Goal: Transaction & Acquisition: Purchase product/service

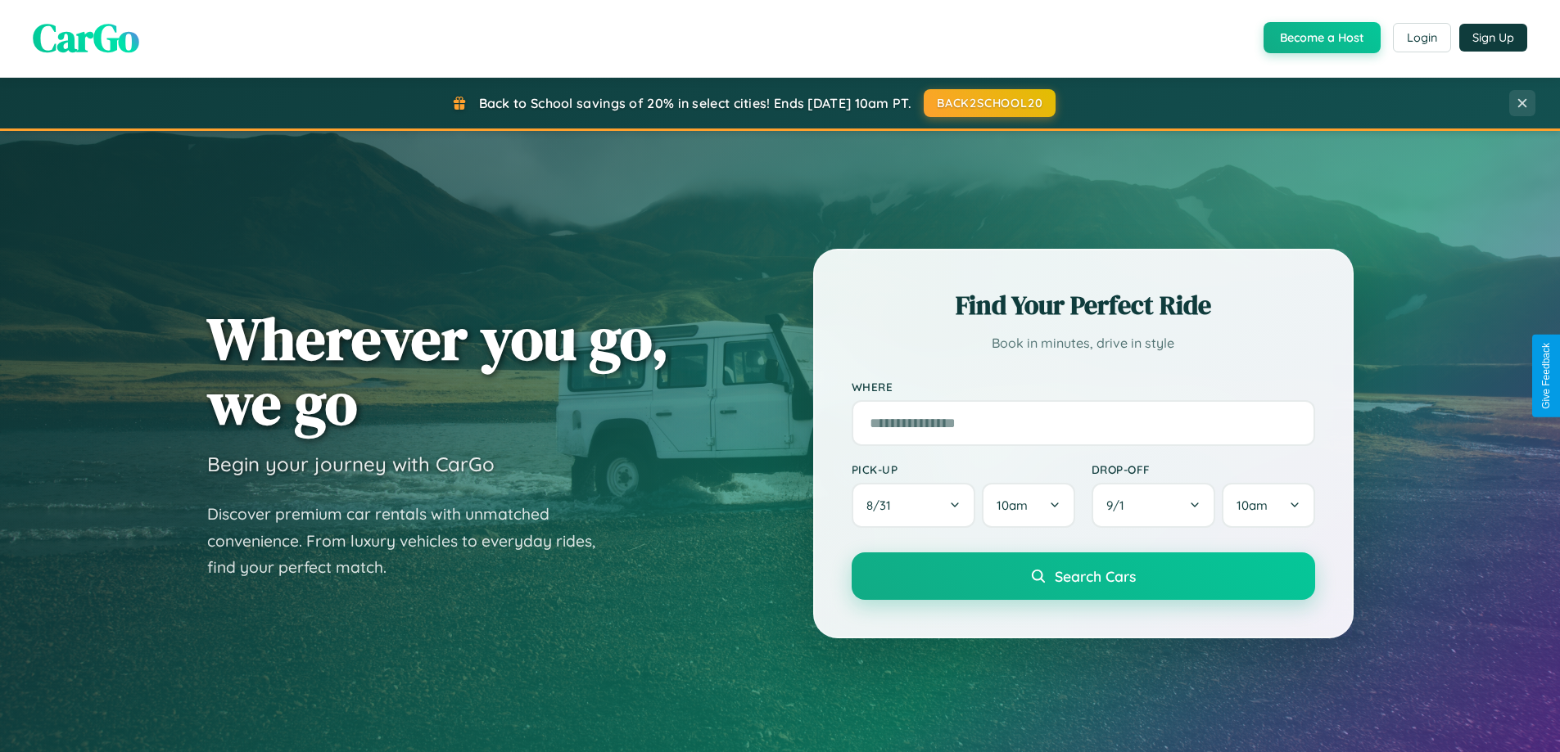
scroll to position [48, 0]
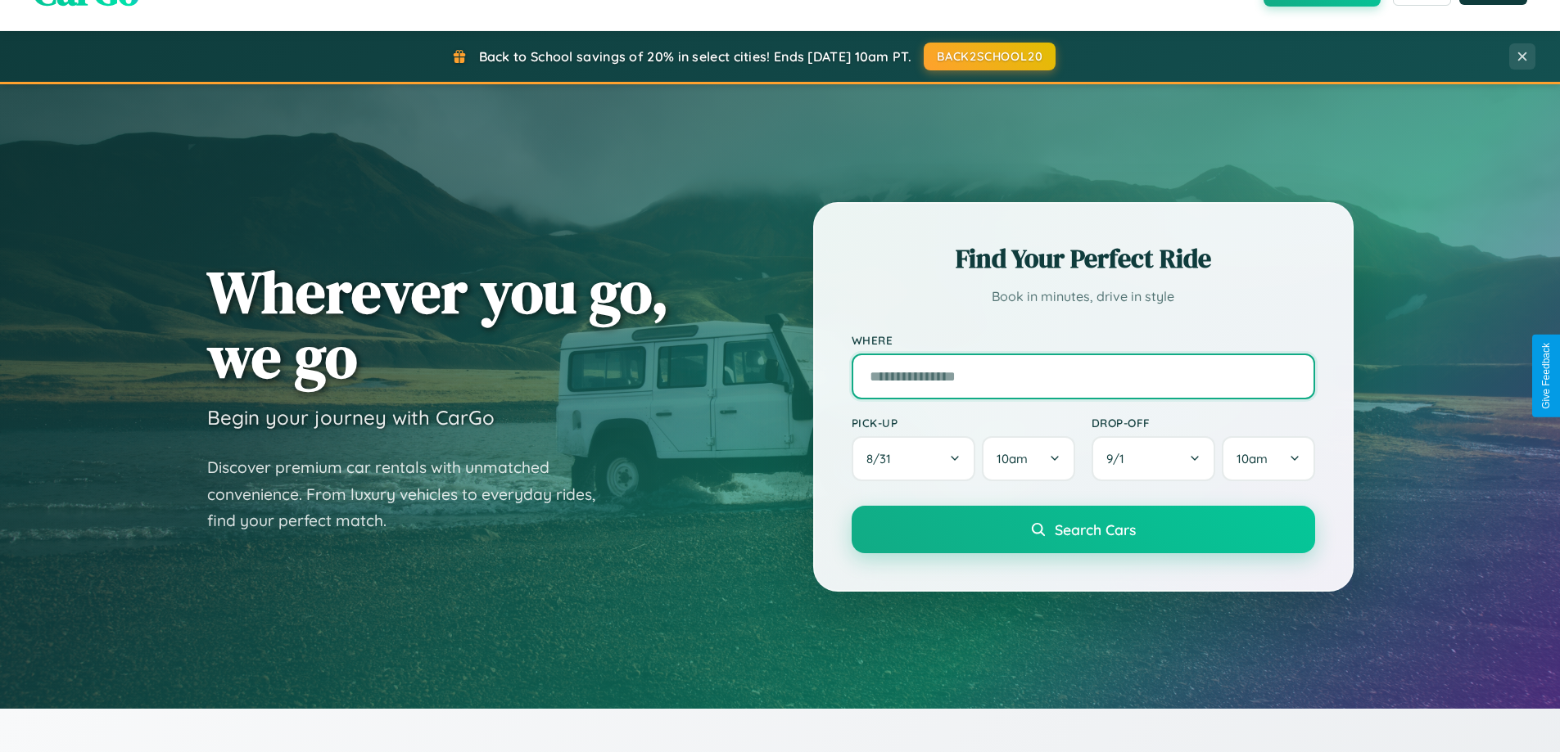
click at [1082, 376] on input "text" at bounding box center [1083, 377] width 463 height 46
type input "**********"
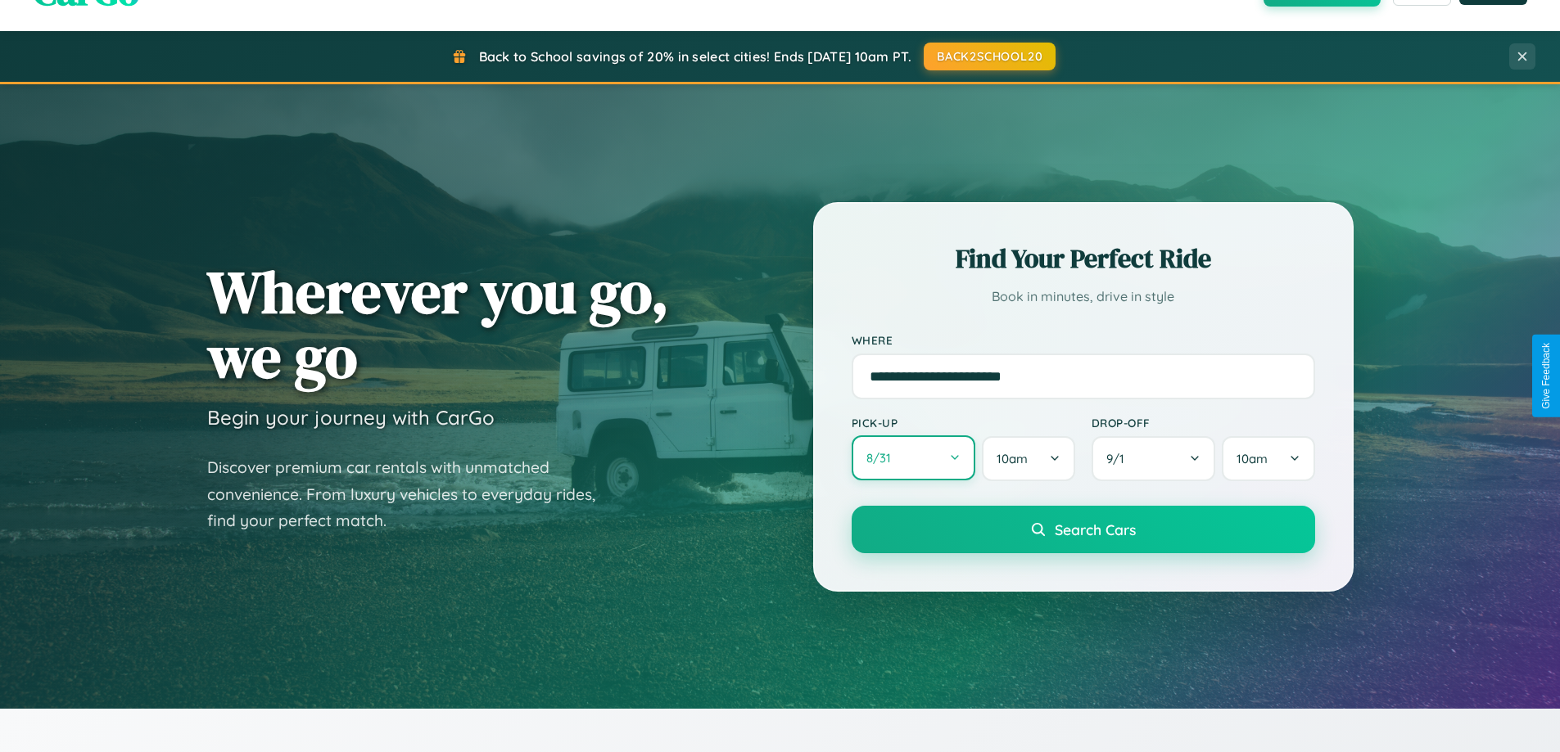
click at [913, 459] on button "8 / 31" at bounding box center [914, 458] width 124 height 45
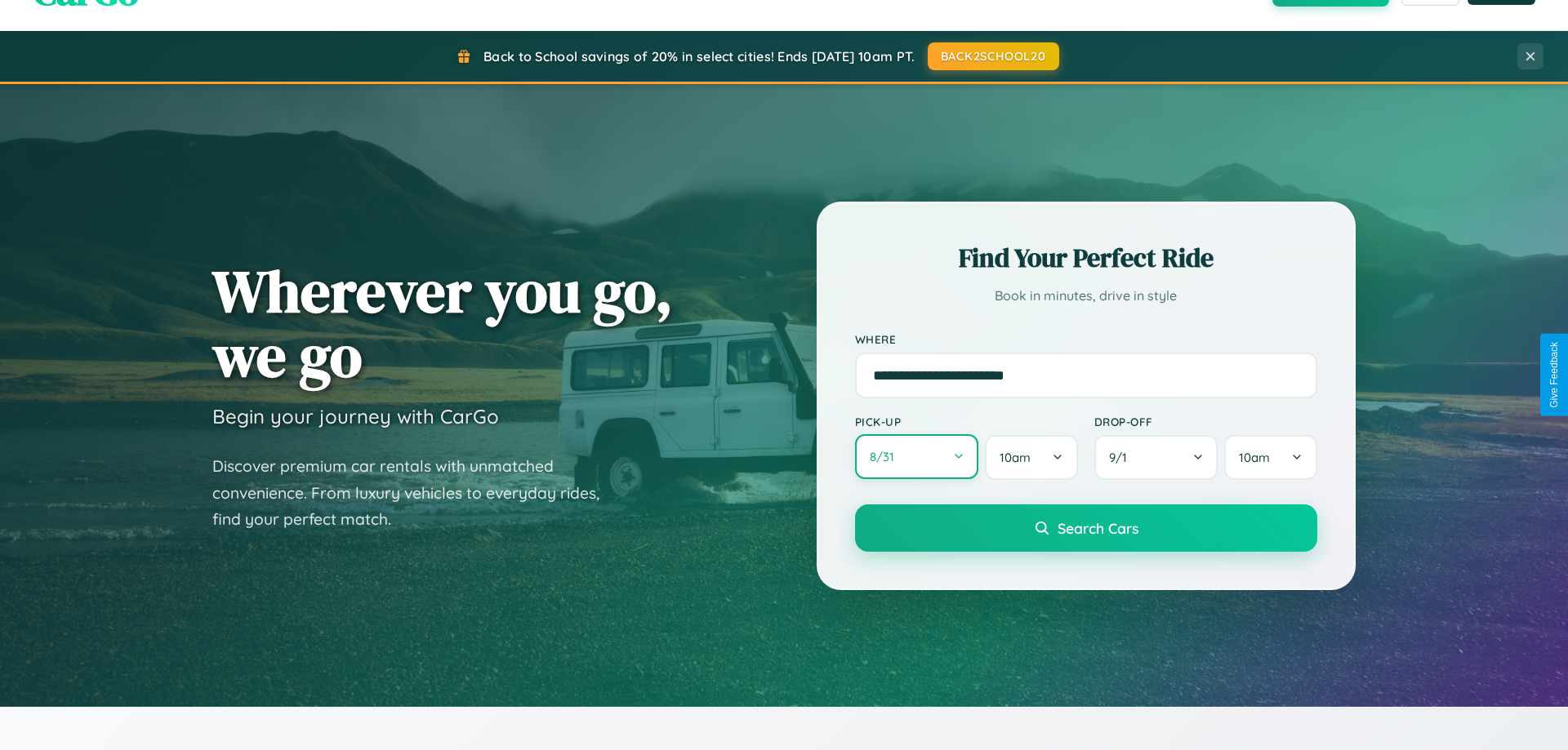
select select "*"
select select "****"
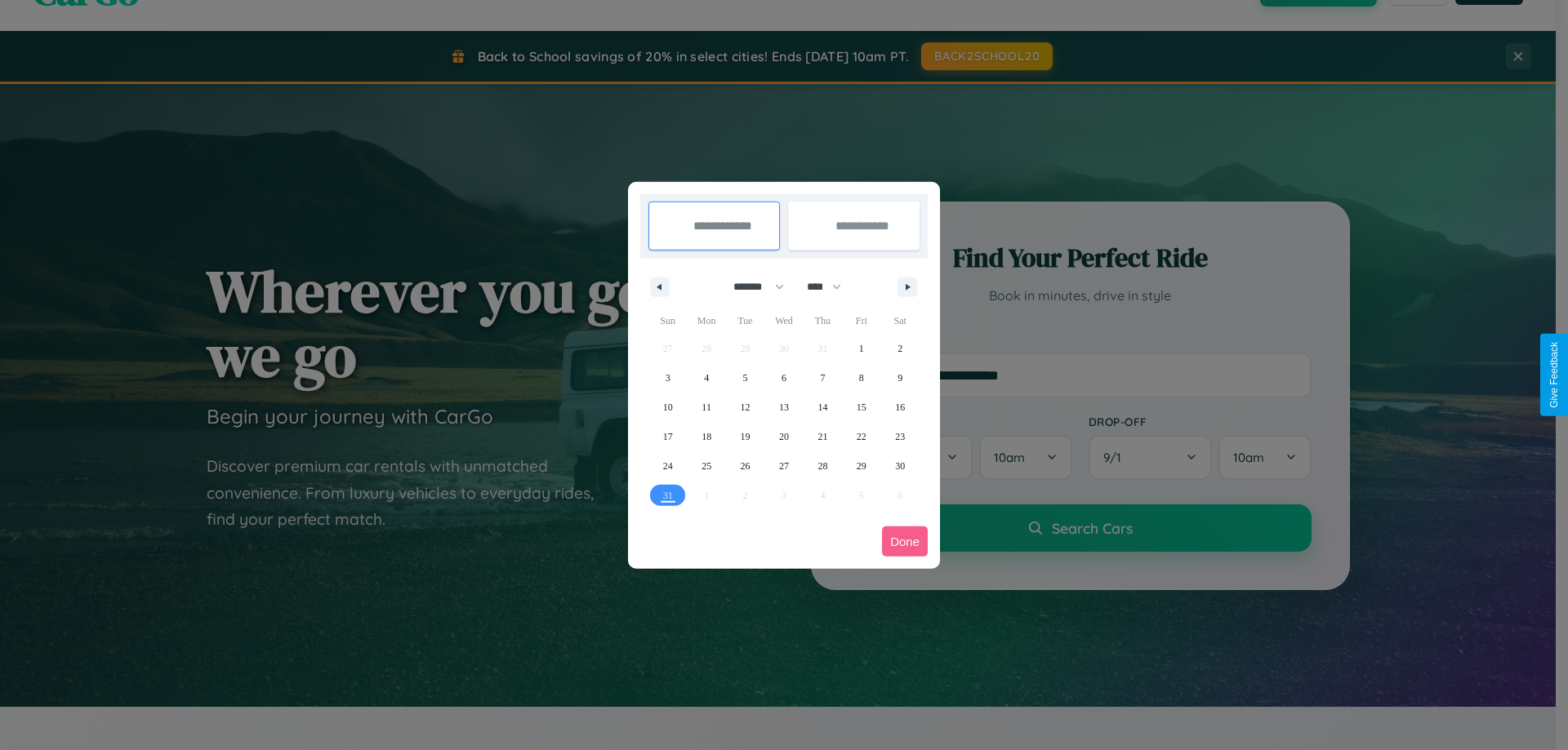
drag, startPoint x: 751, startPoint y: 286, endPoint x: 784, endPoint y: 327, distance: 52.6
click at [751, 286] on select "******* ******** ***** ***** *** **** **** ****** ********* ******* ******** **…" at bounding box center [756, 286] width 70 height 27
select select "*"
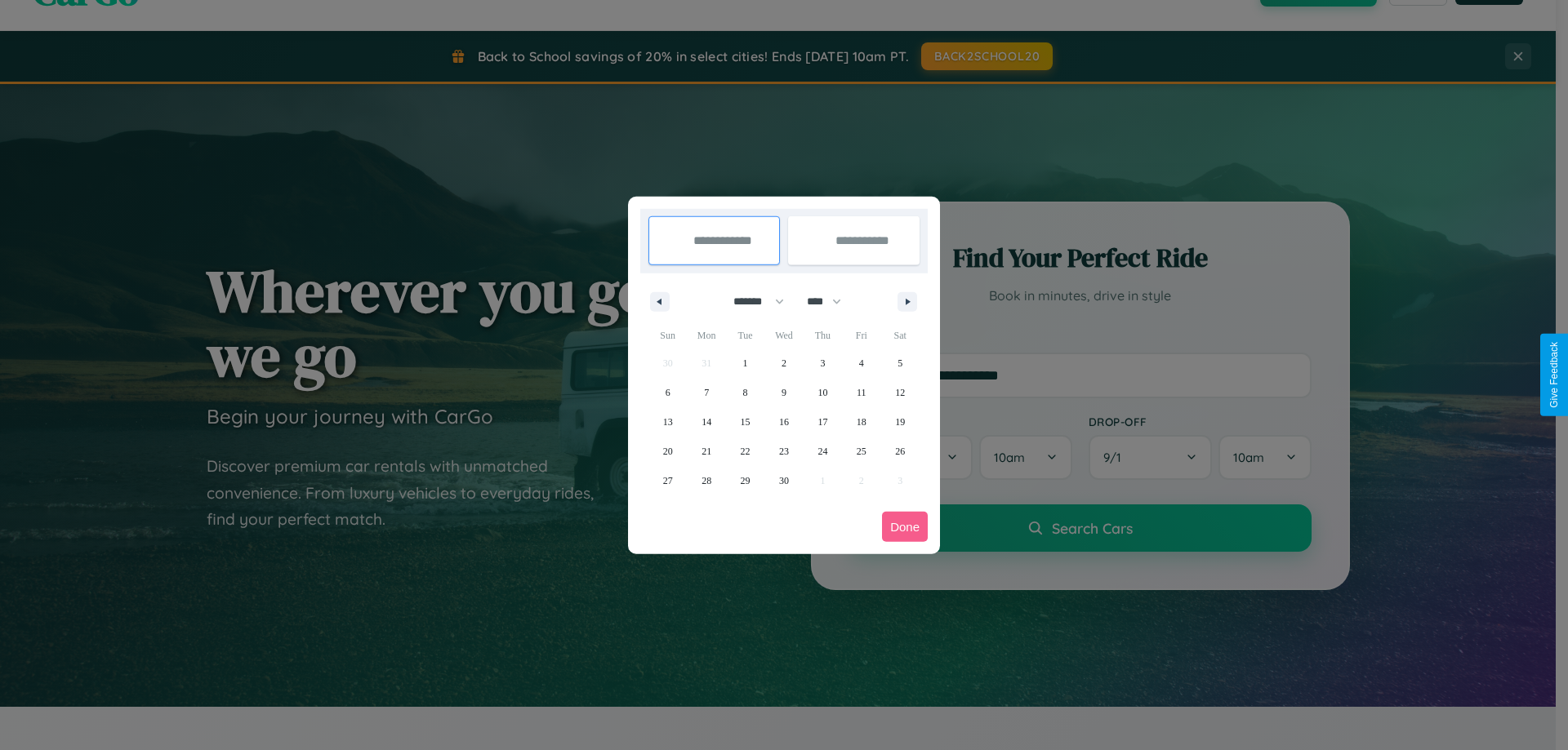
click at [832, 301] on select "**** **** **** **** **** **** **** **** **** **** **** **** **** **** **** ****…" at bounding box center [823, 301] width 49 height 27
select select "****"
click at [822, 451] on span "23" at bounding box center [823, 451] width 10 height 29
type input "**********"
click at [745, 480] on span "28" at bounding box center [746, 481] width 10 height 29
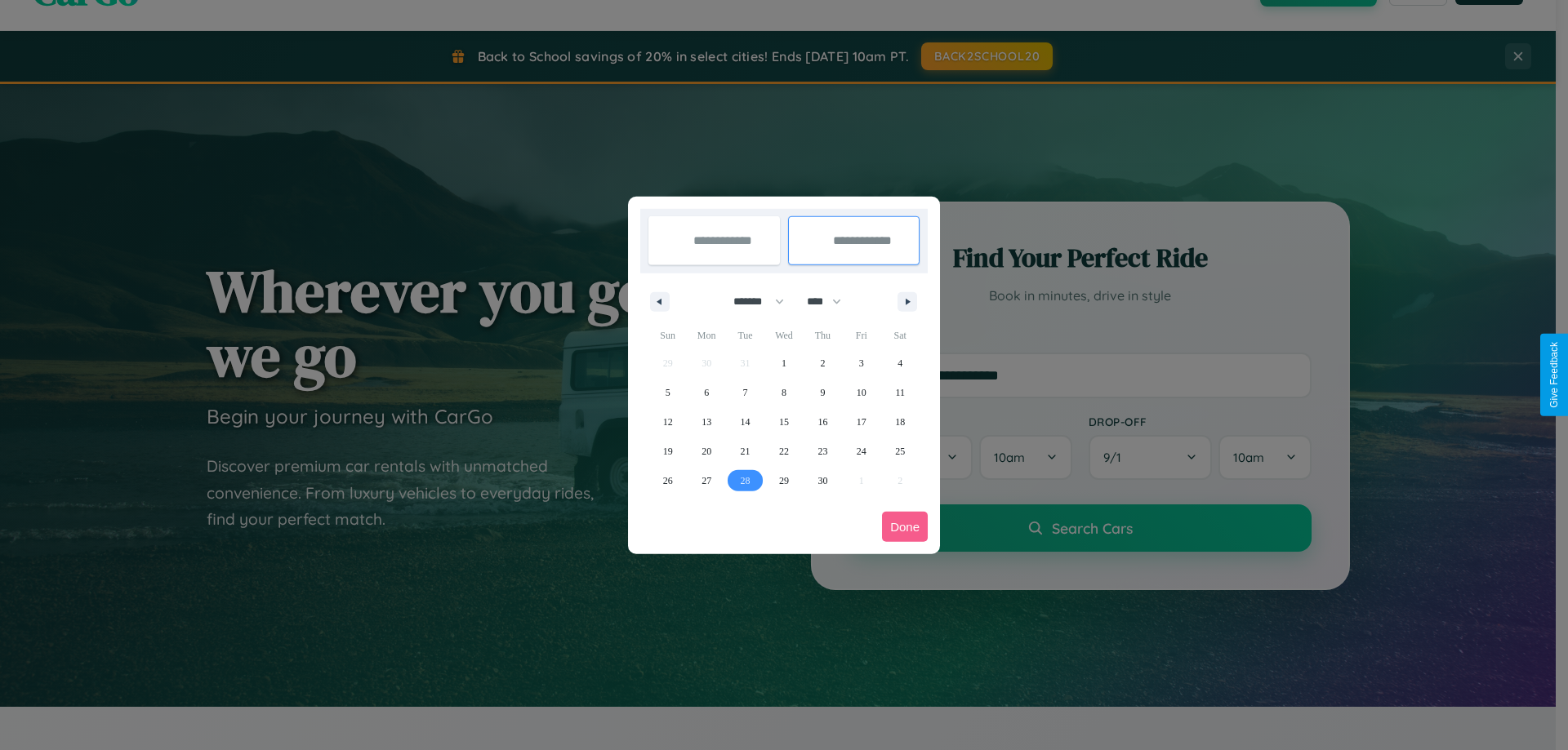
type input "**********"
click at [905, 527] on button "Done" at bounding box center [905, 527] width 46 height 30
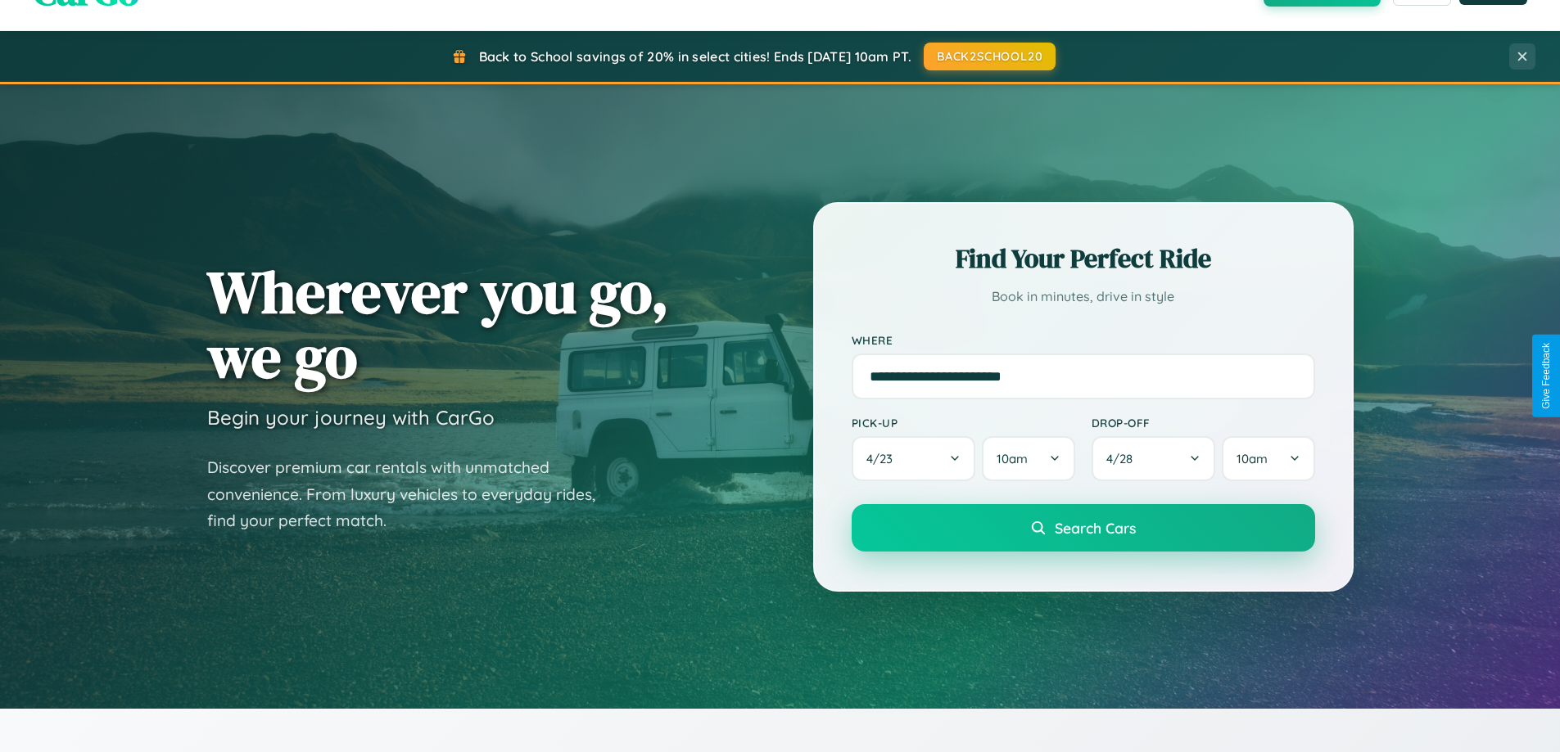
click at [1082, 530] on span "Search Cars" at bounding box center [1095, 528] width 81 height 18
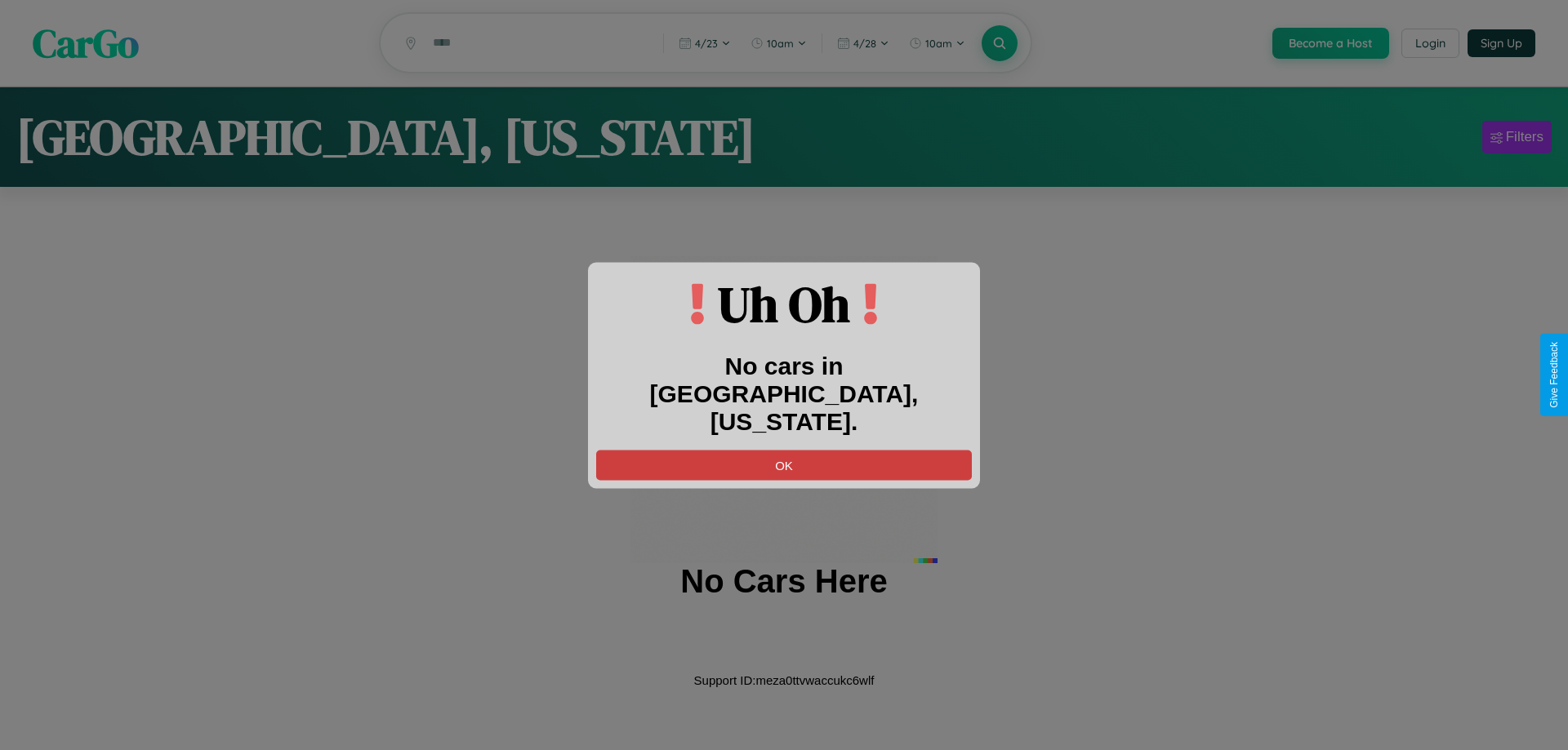
click at [784, 451] on button "OK" at bounding box center [784, 465] width 376 height 30
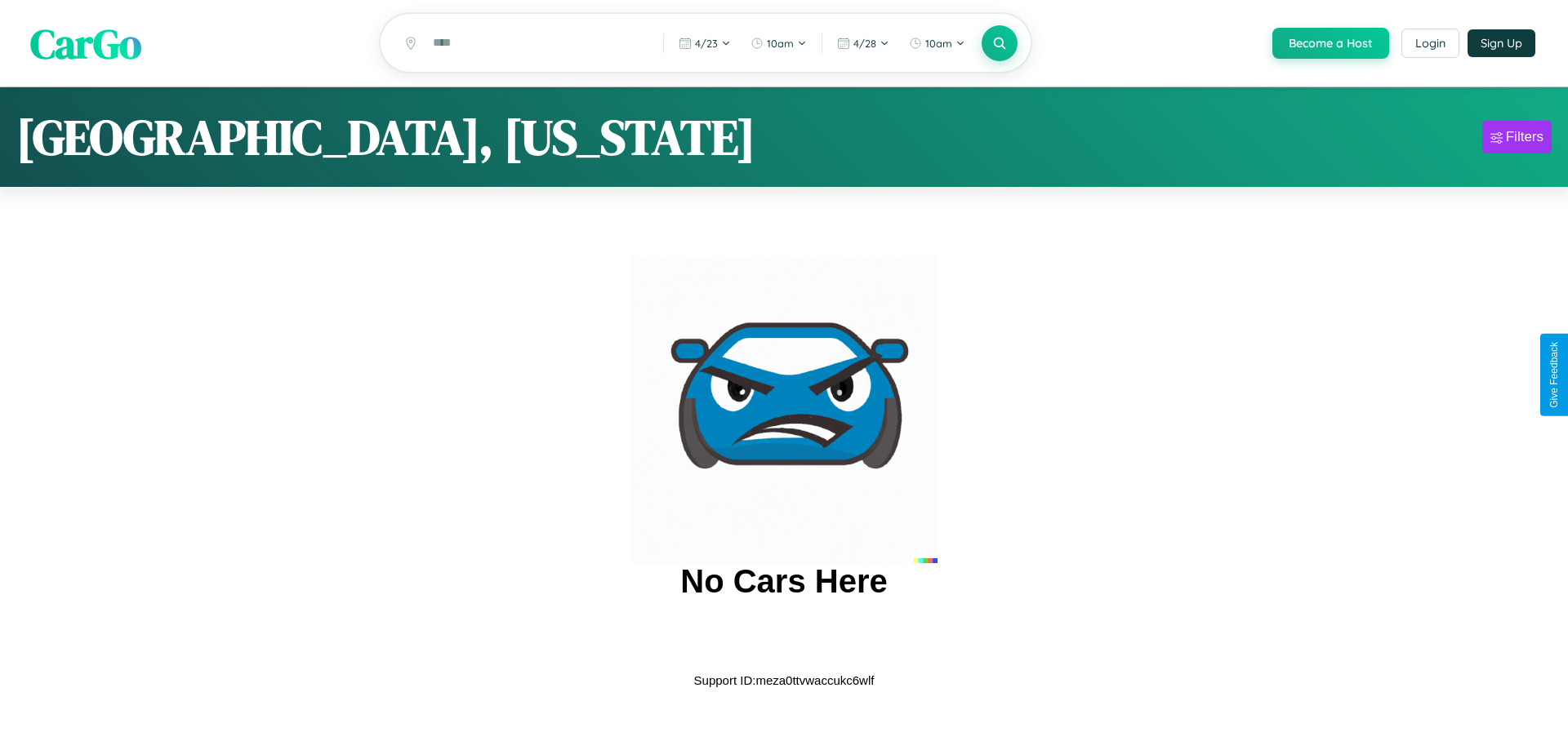
click at [86, 43] on span "CarGo" at bounding box center [85, 43] width 111 height 56
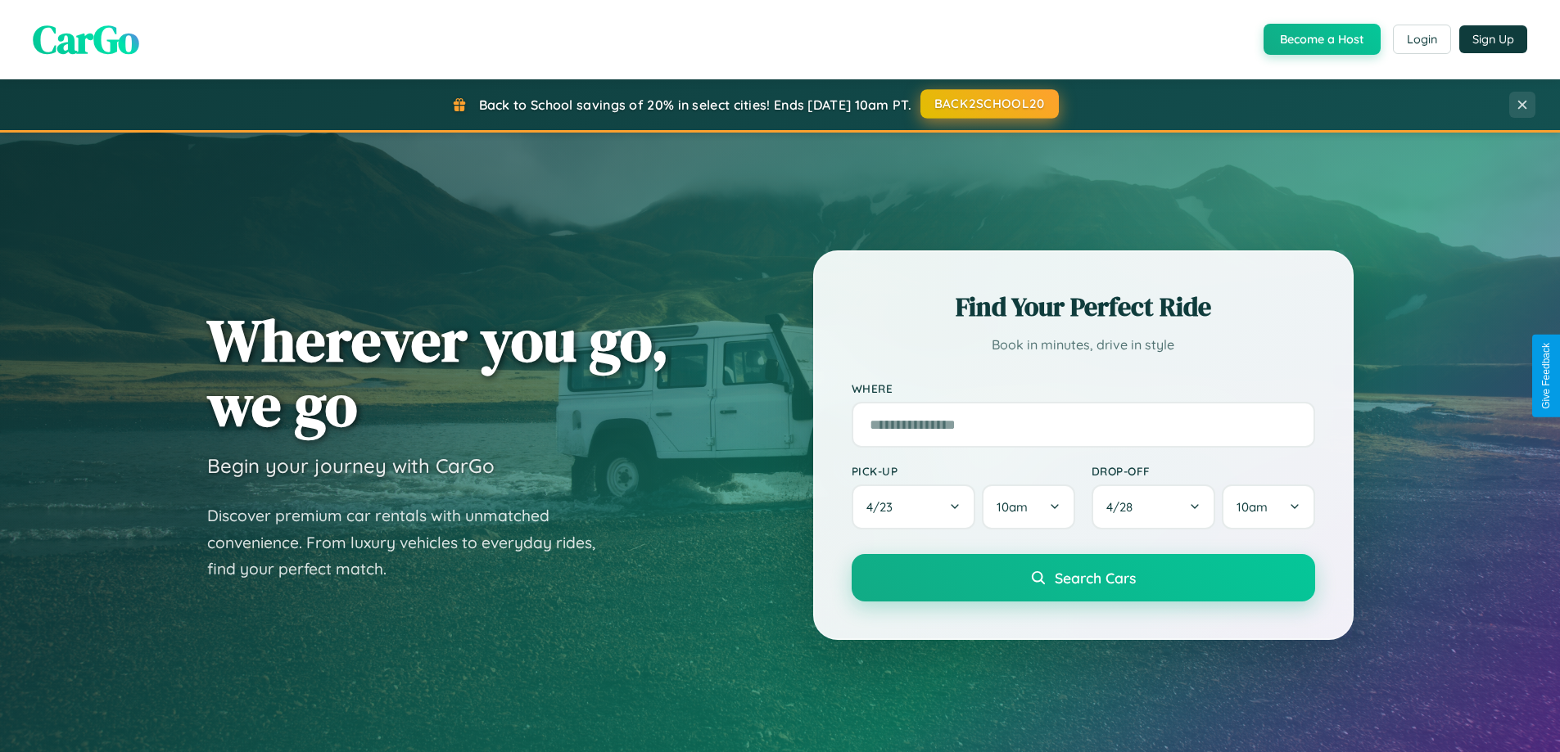
click at [988, 104] on button "BACK2SCHOOL20" at bounding box center [989, 103] width 138 height 29
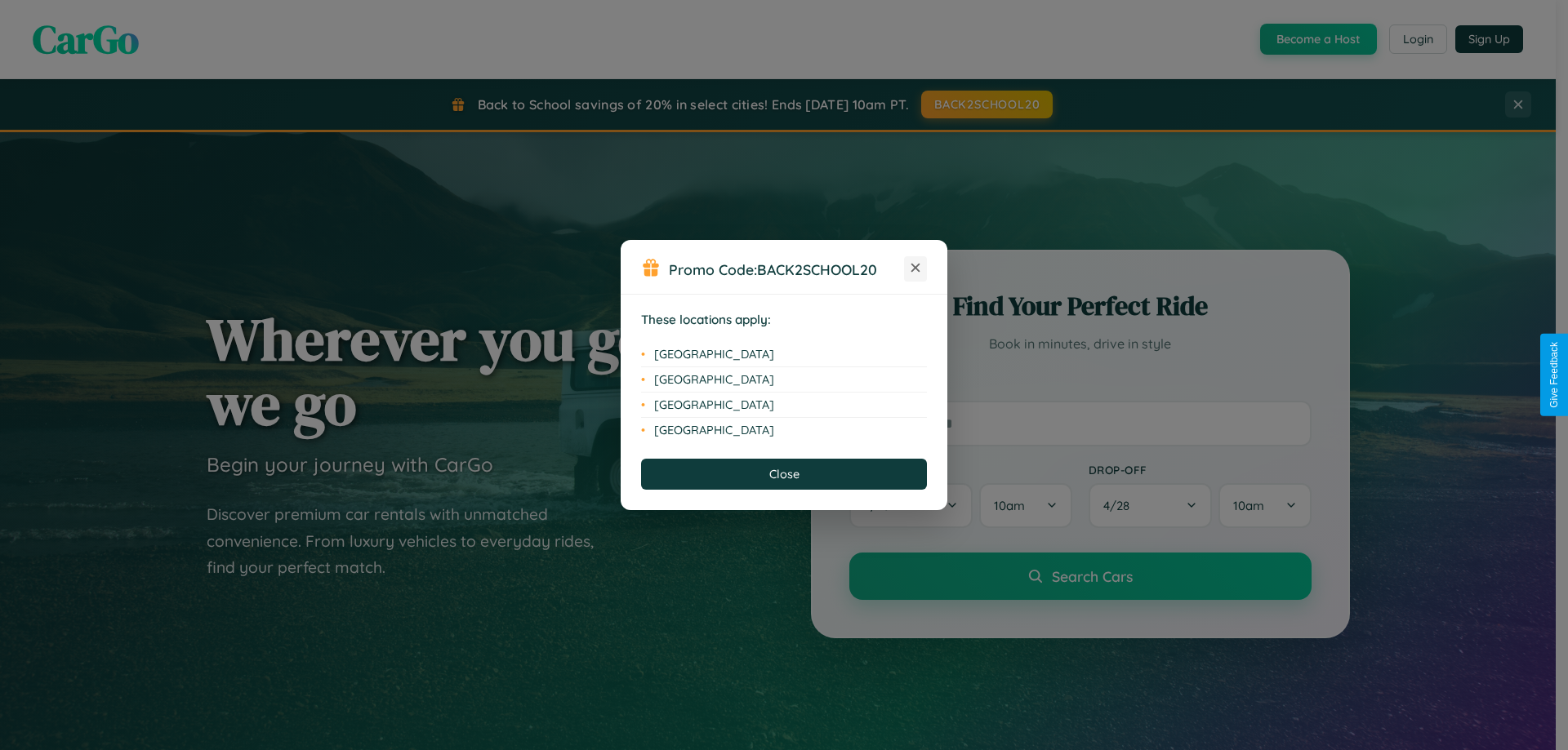
click at [916, 268] on icon at bounding box center [916, 267] width 9 height 9
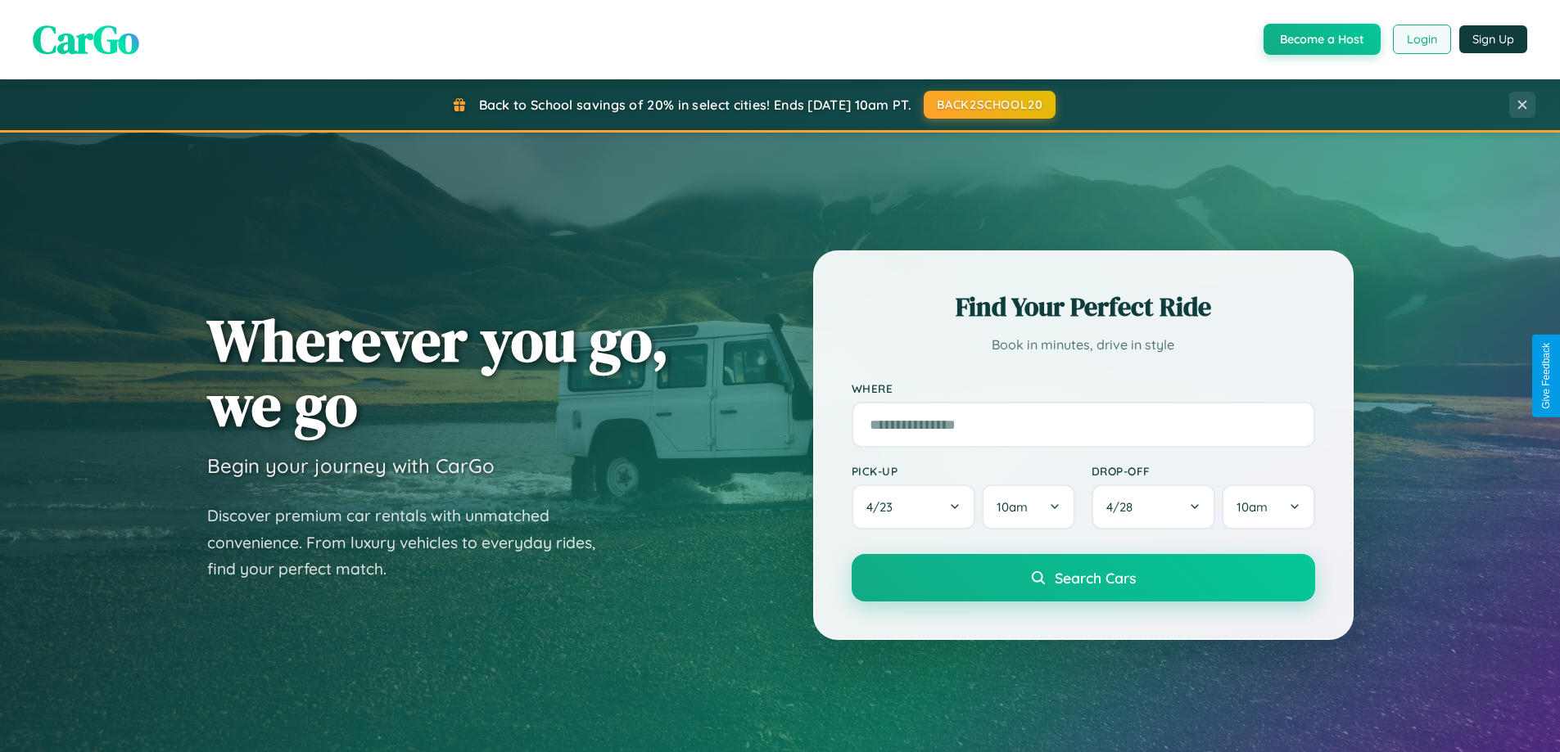
click at [1421, 39] on button "Login" at bounding box center [1422, 39] width 58 height 29
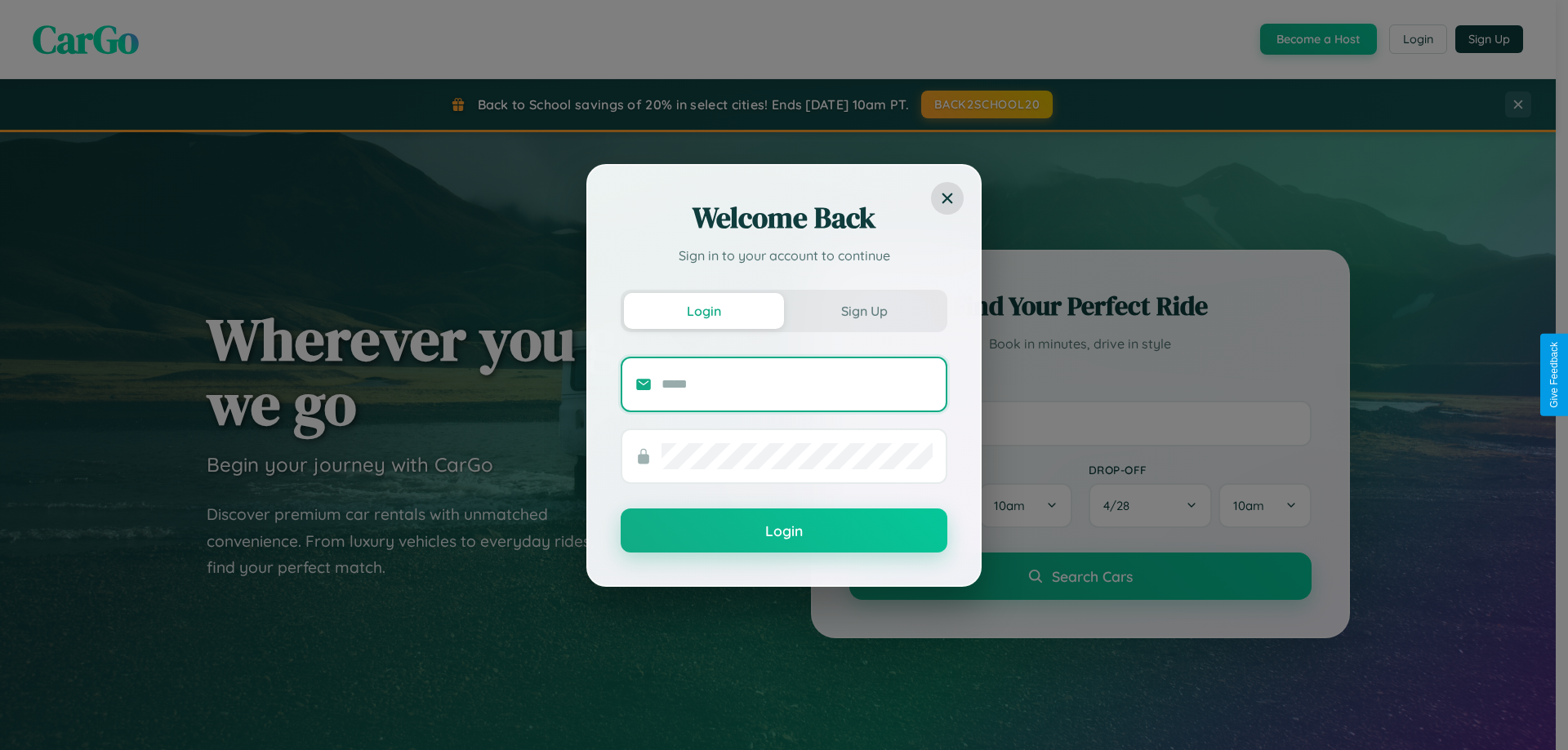
click at [797, 384] on input "text" at bounding box center [797, 385] width 271 height 26
type input "**********"
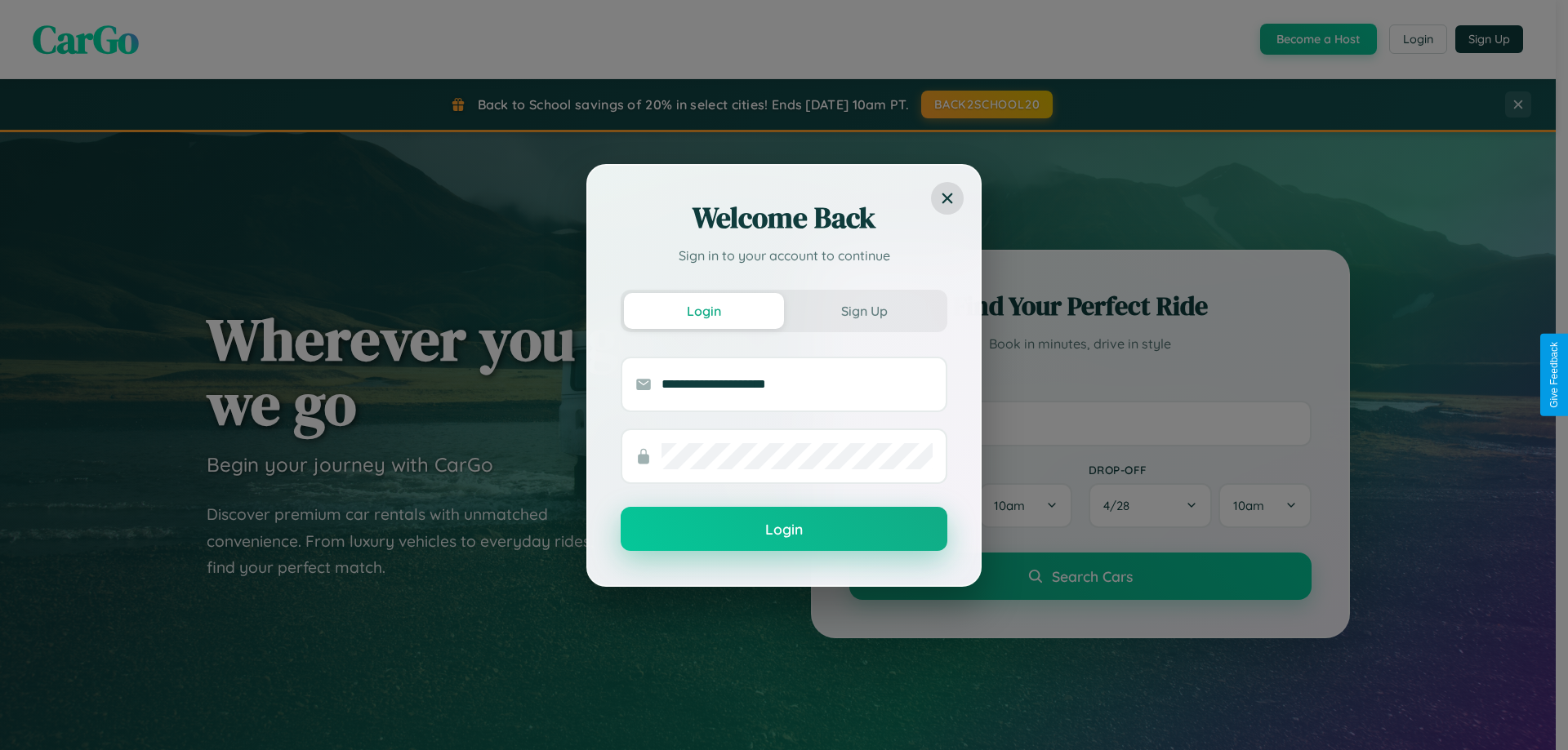
click at [784, 530] on button "Login" at bounding box center [784, 529] width 327 height 44
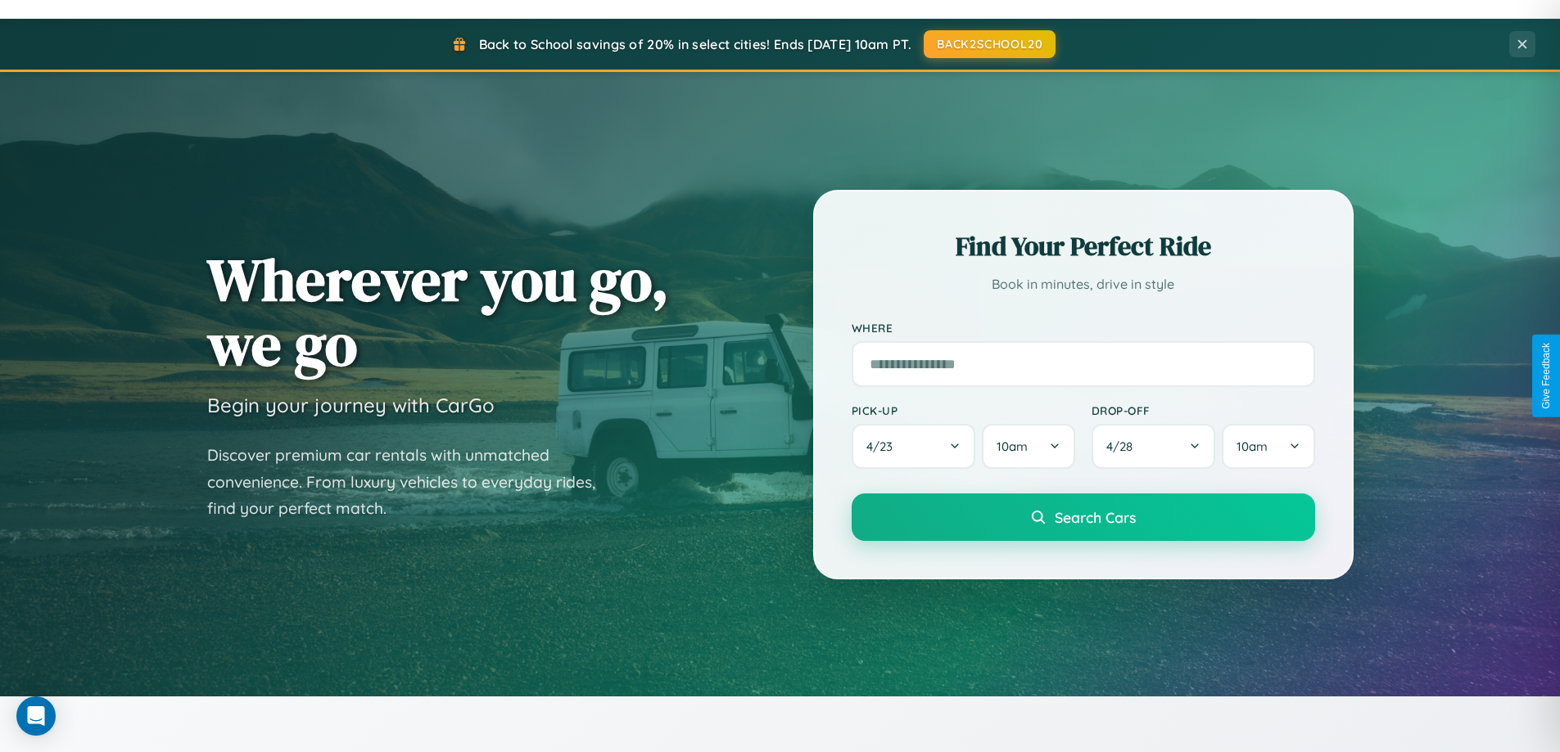
scroll to position [706, 0]
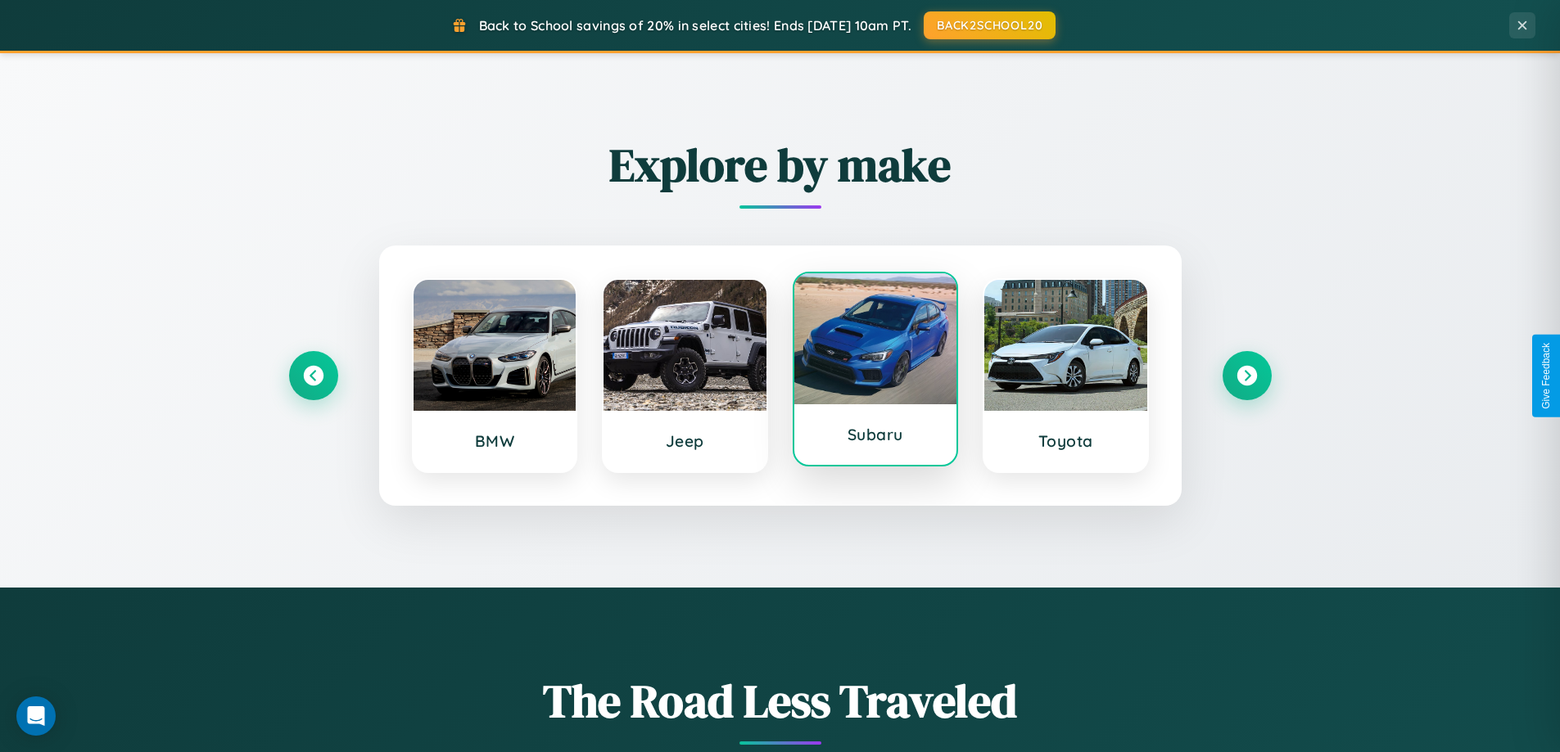
click at [874, 376] on div at bounding box center [875, 338] width 163 height 131
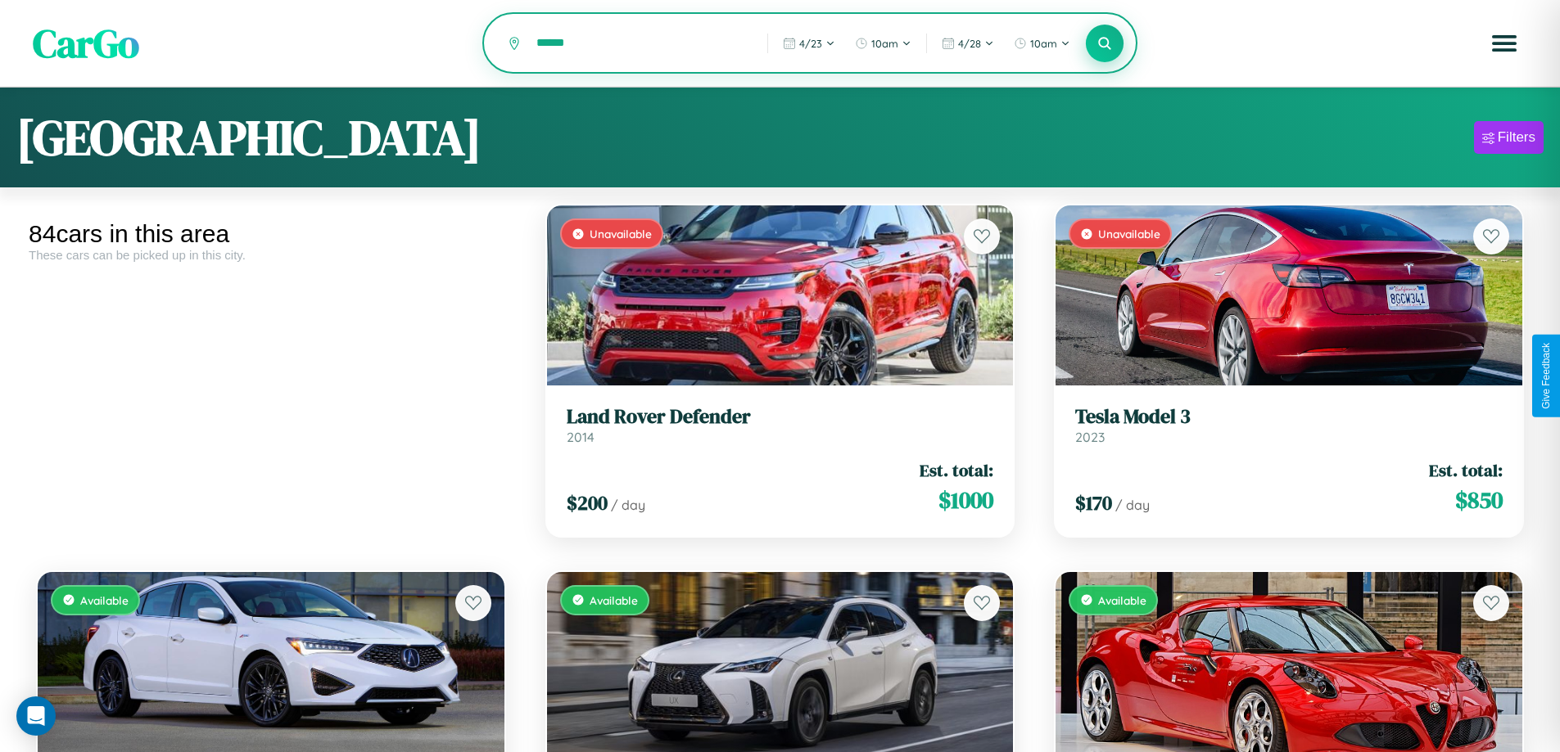
type input "******"
click at [1105, 44] on icon at bounding box center [1105, 43] width 16 height 16
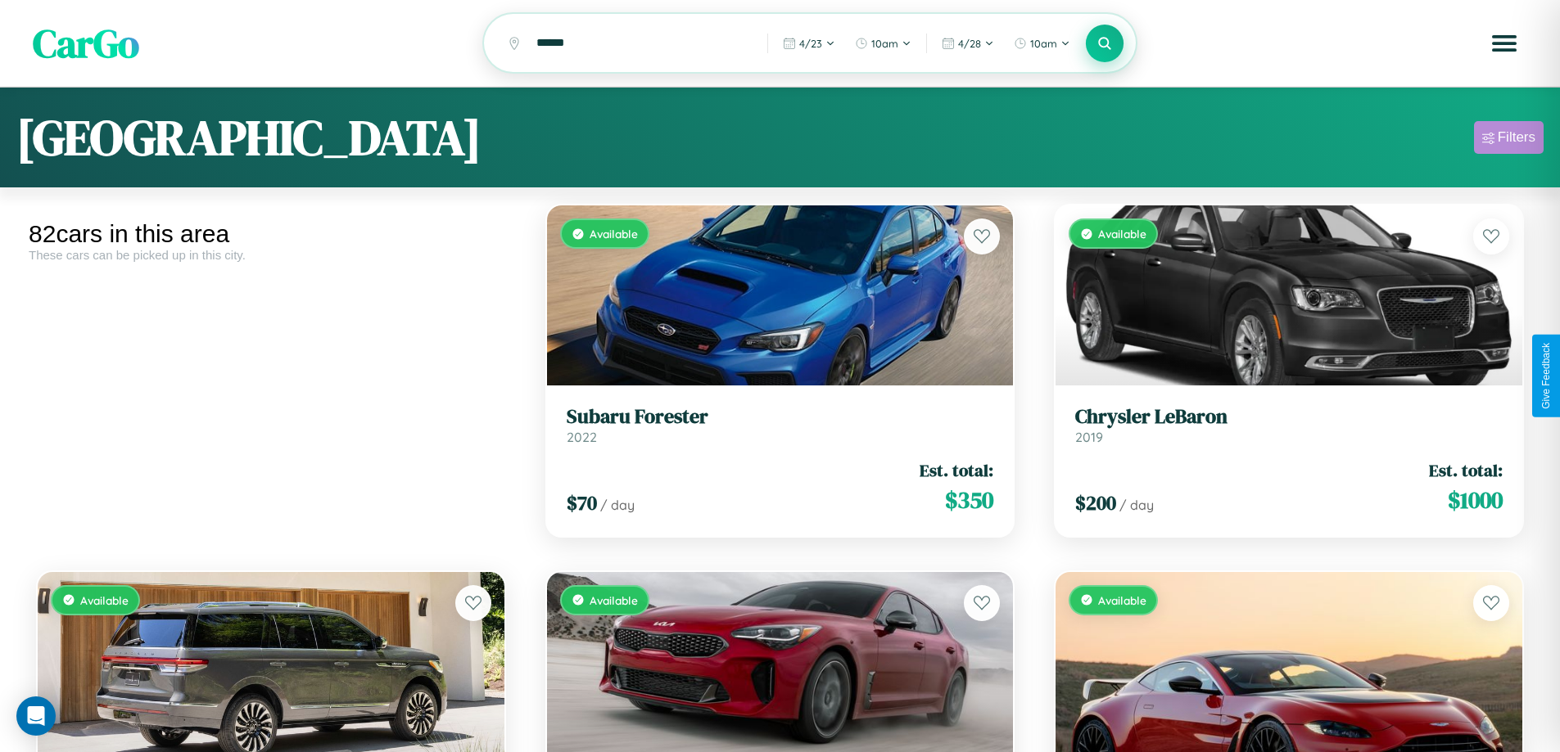
click at [1508, 140] on div "Filters" at bounding box center [1517, 137] width 38 height 16
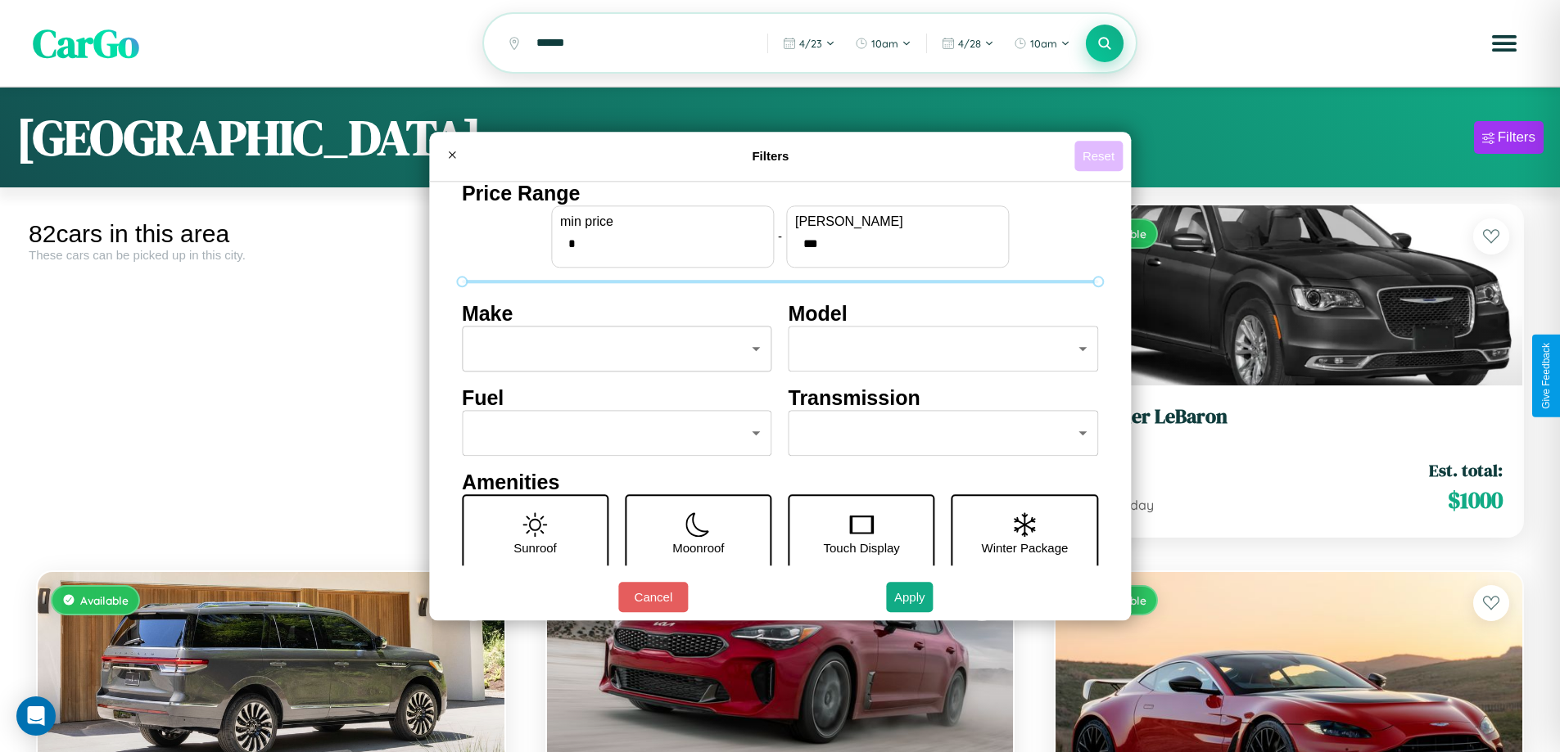
click at [1100, 156] on button "Reset" at bounding box center [1098, 156] width 48 height 30
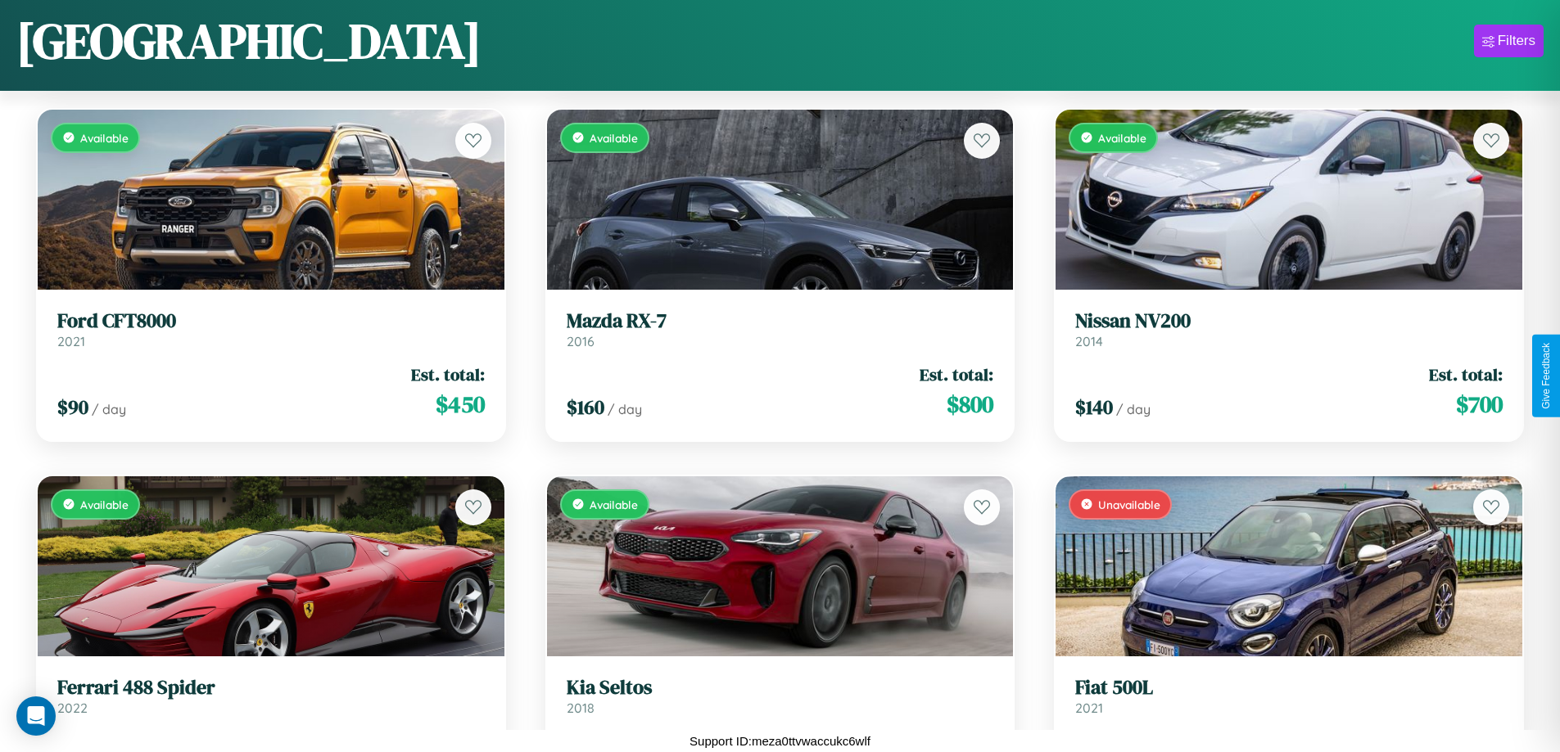
scroll to position [5058, 0]
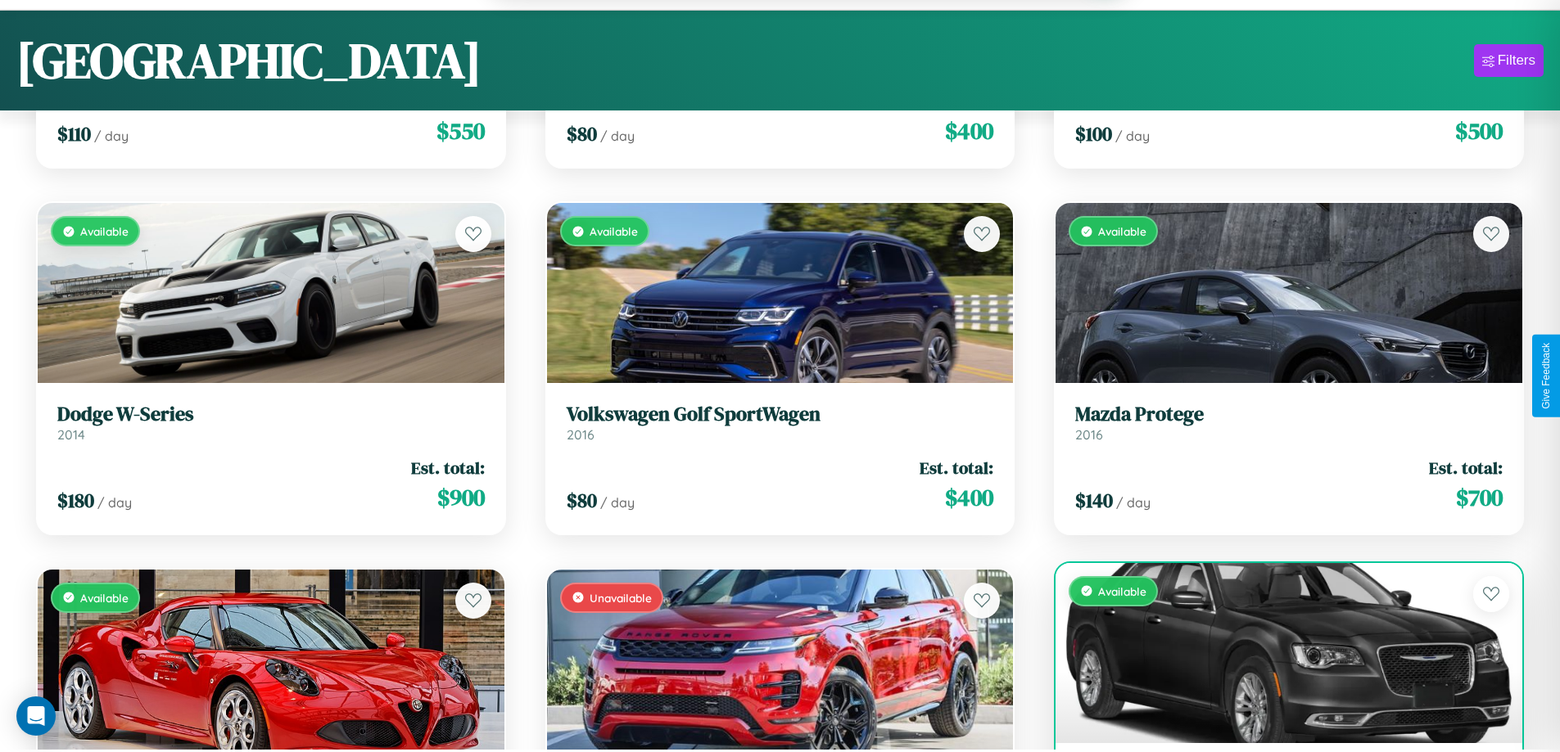
click at [1278, 662] on div "Available" at bounding box center [1288, 653] width 467 height 180
click at [1278, 655] on div "Available" at bounding box center [1288, 653] width 467 height 180
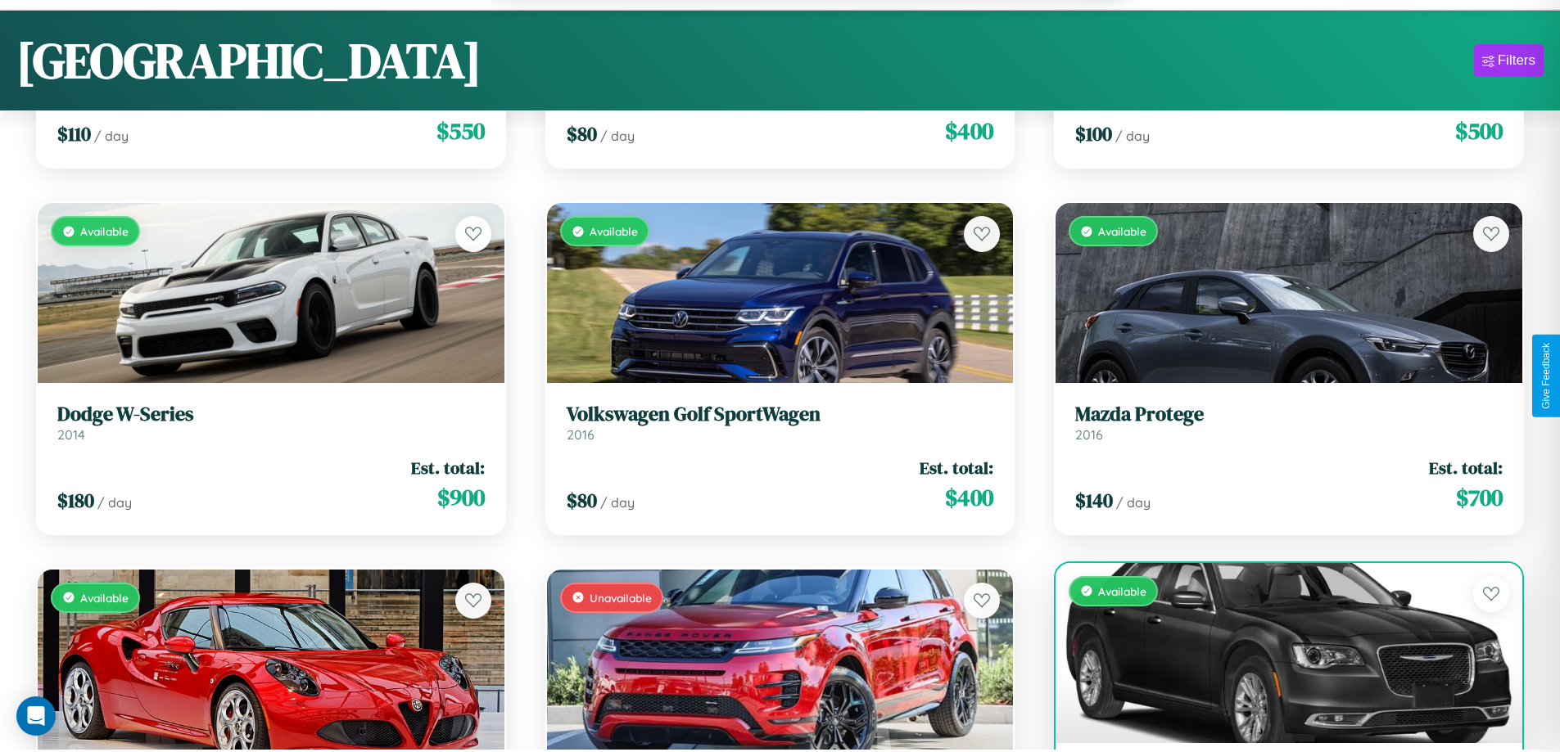
click at [1278, 655] on div "Available" at bounding box center [1288, 653] width 467 height 180
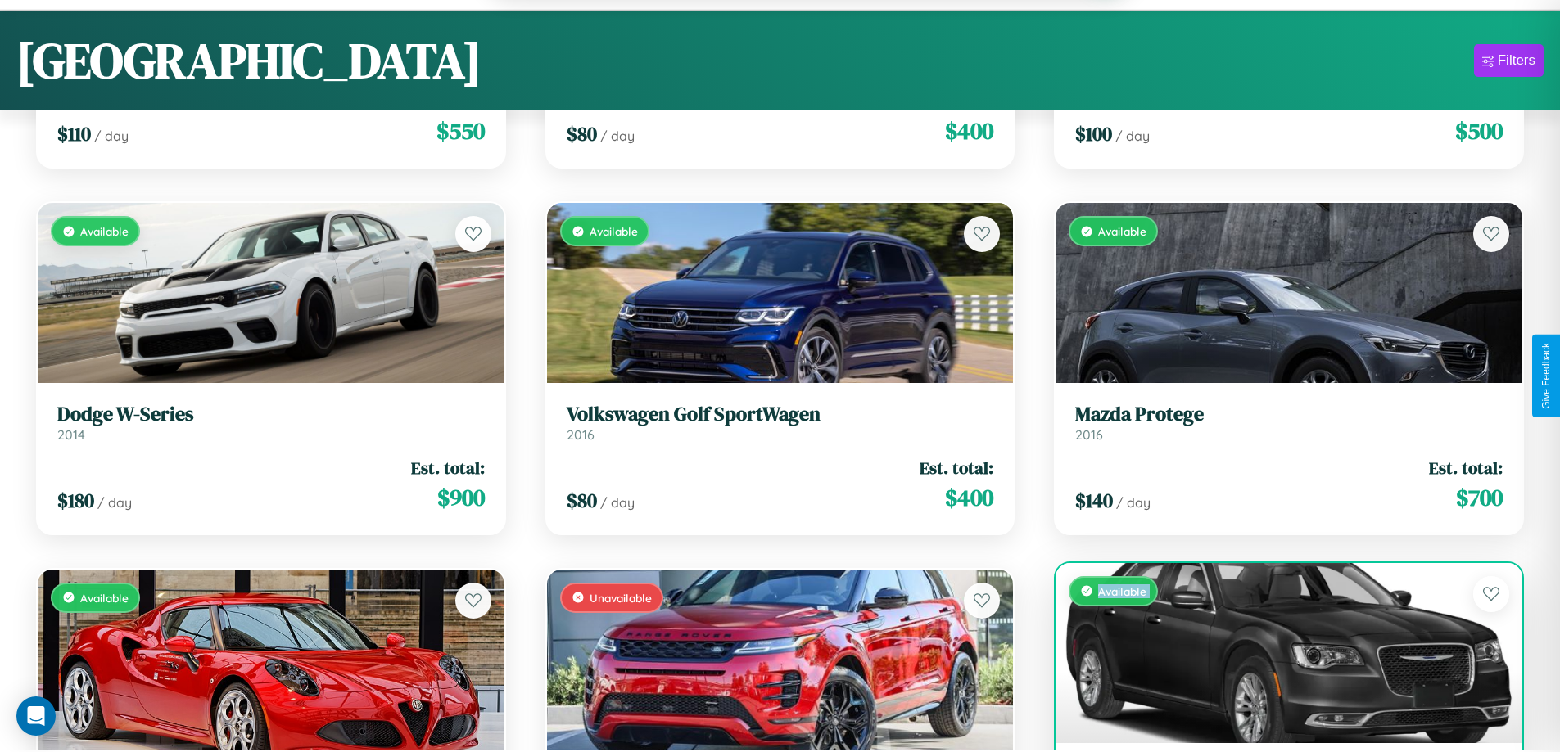
click at [1278, 655] on div "Available" at bounding box center [1288, 653] width 467 height 180
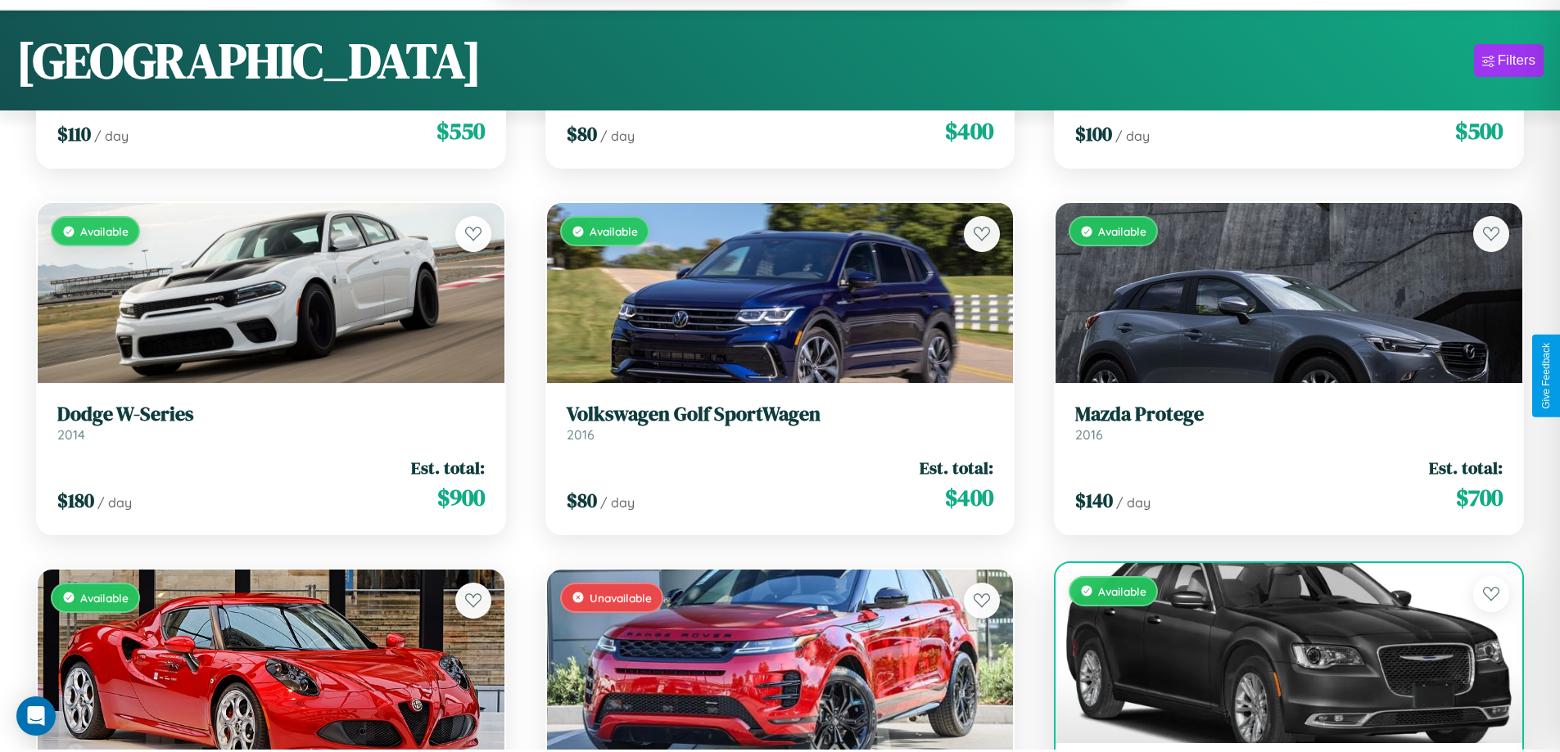
click at [1278, 655] on div "Available" at bounding box center [1288, 653] width 467 height 180
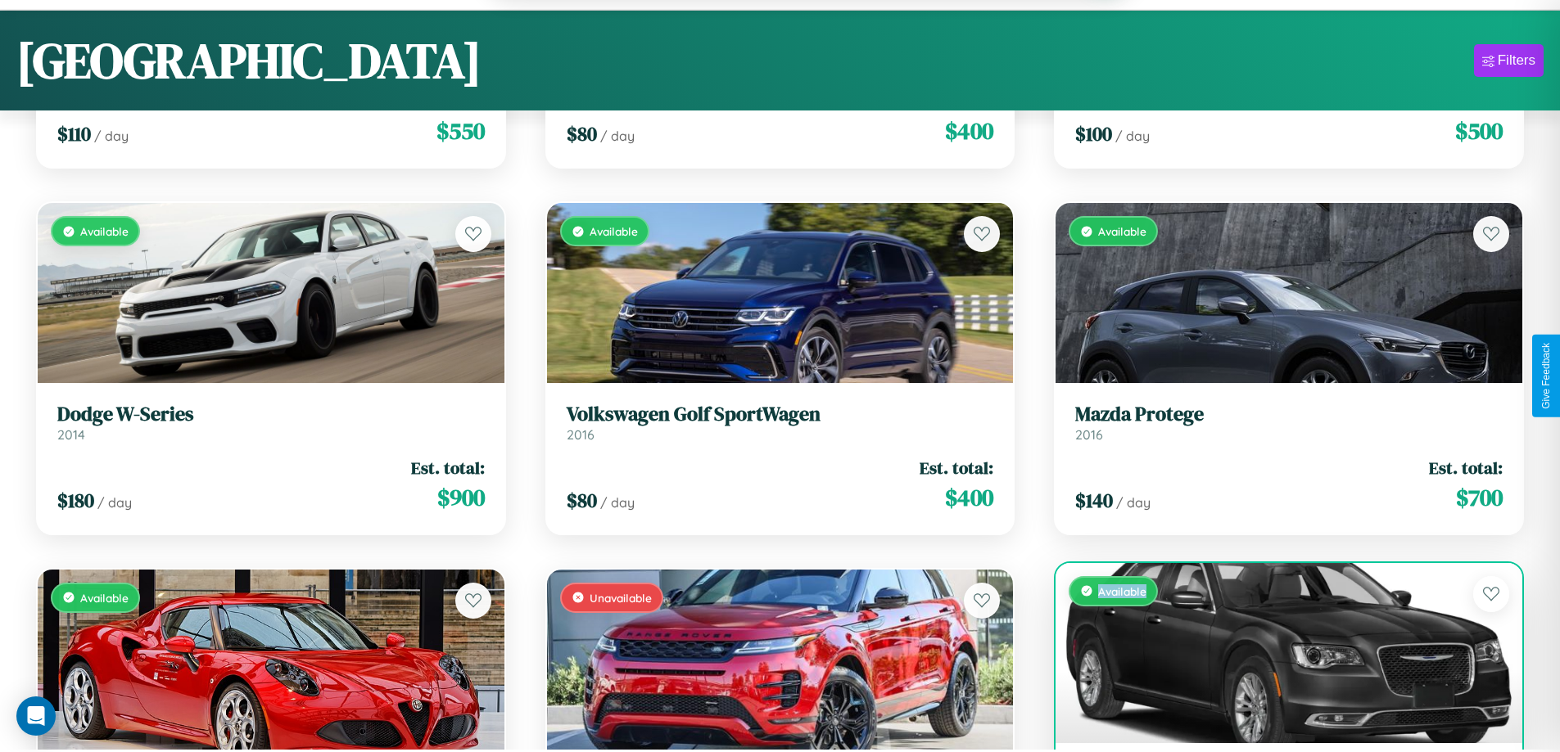
click at [1278, 655] on div "Available" at bounding box center [1288, 653] width 467 height 180
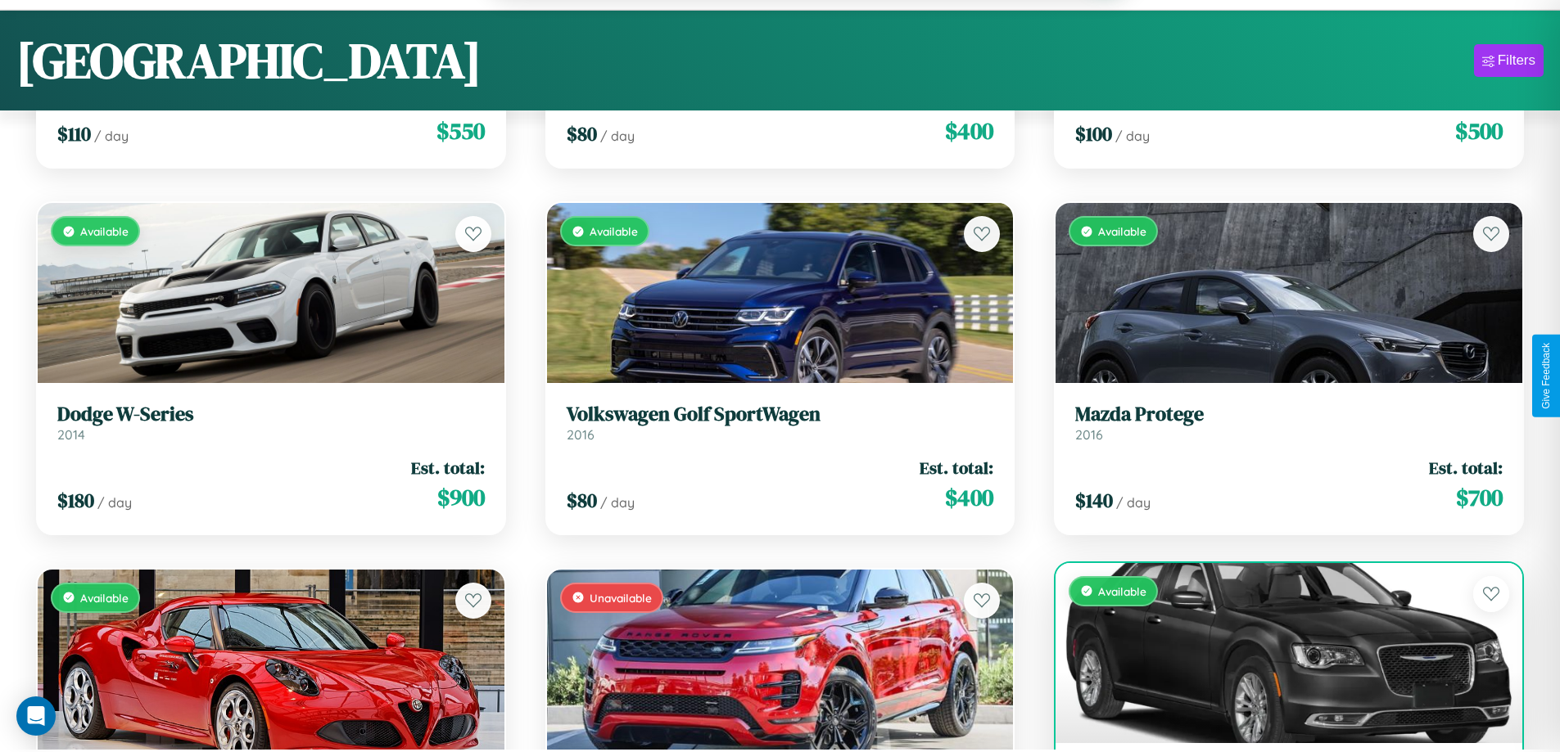
scroll to position [5112, 0]
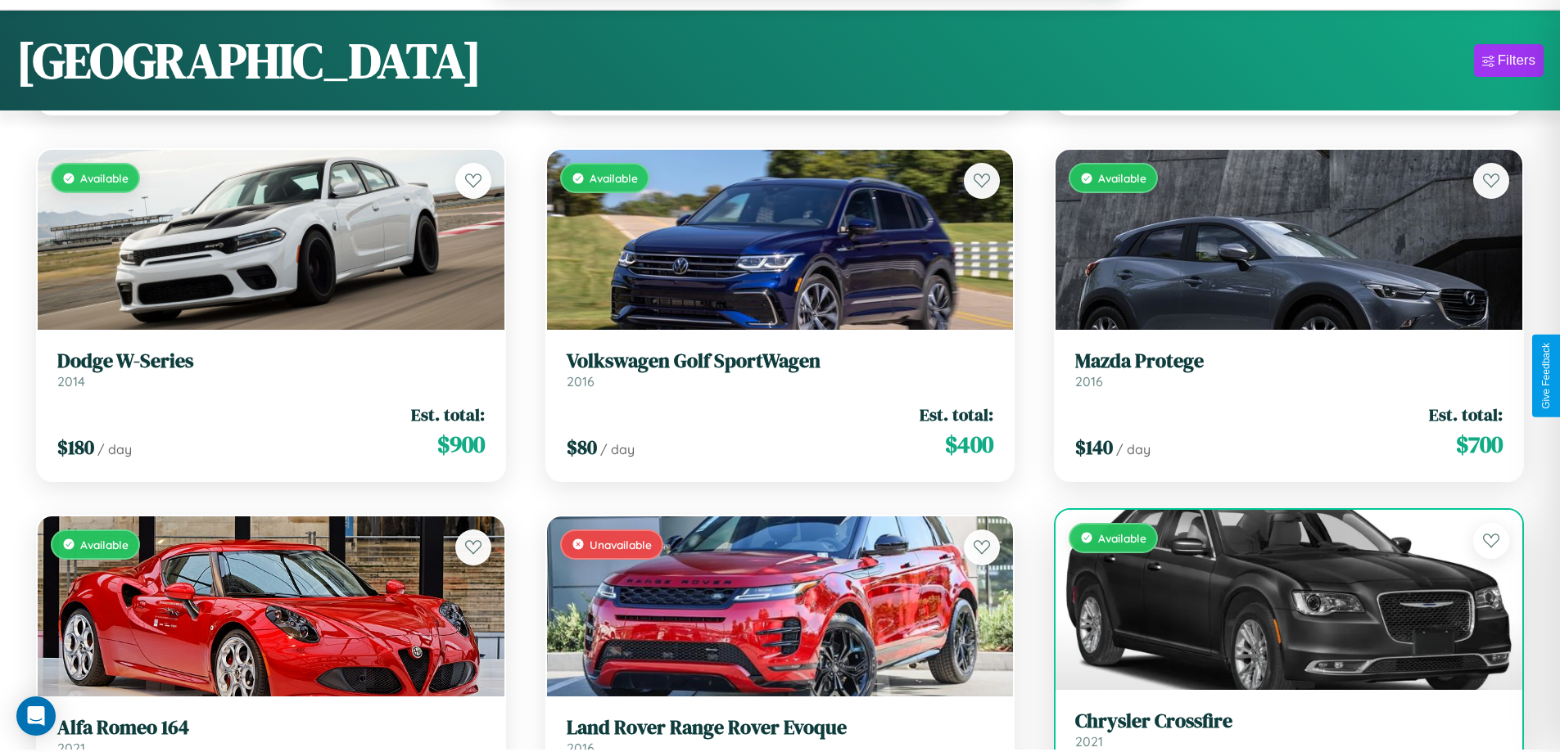
click at [1278, 732] on h3 "Chrysler Crossfire" at bounding box center [1288, 722] width 427 height 24
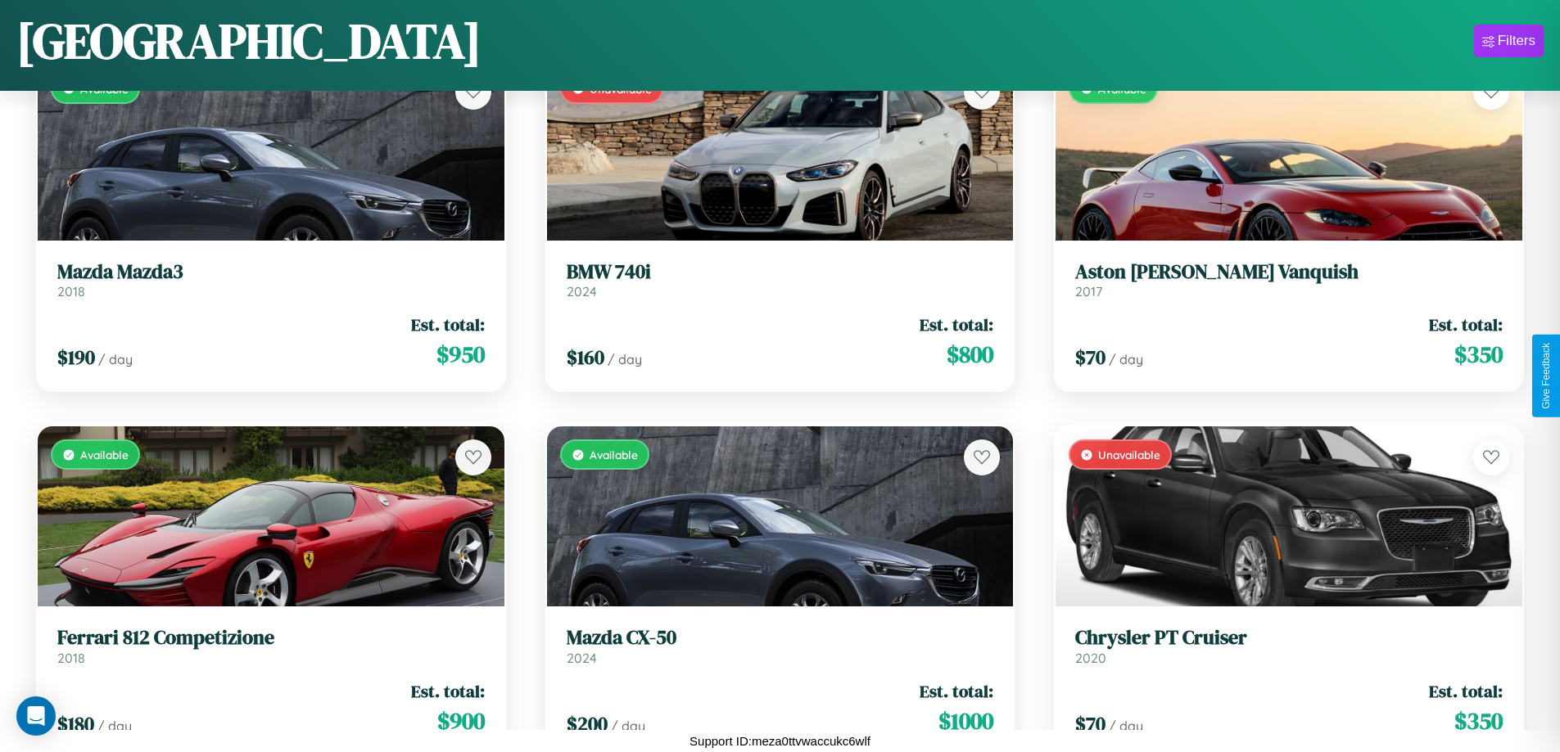
scroll to position [597, 0]
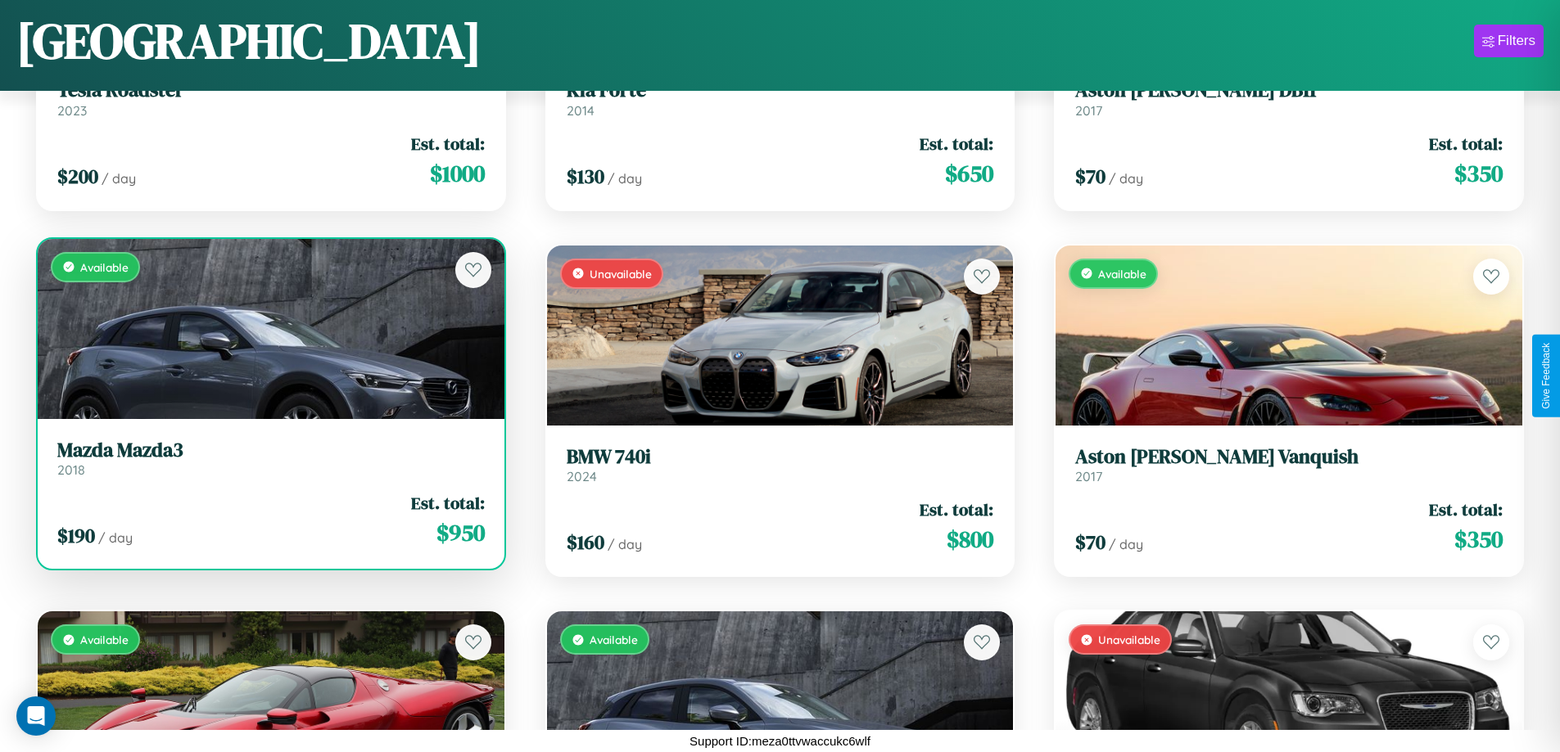
click at [269, 461] on h3 "Mazda Mazda3" at bounding box center [270, 451] width 427 height 24
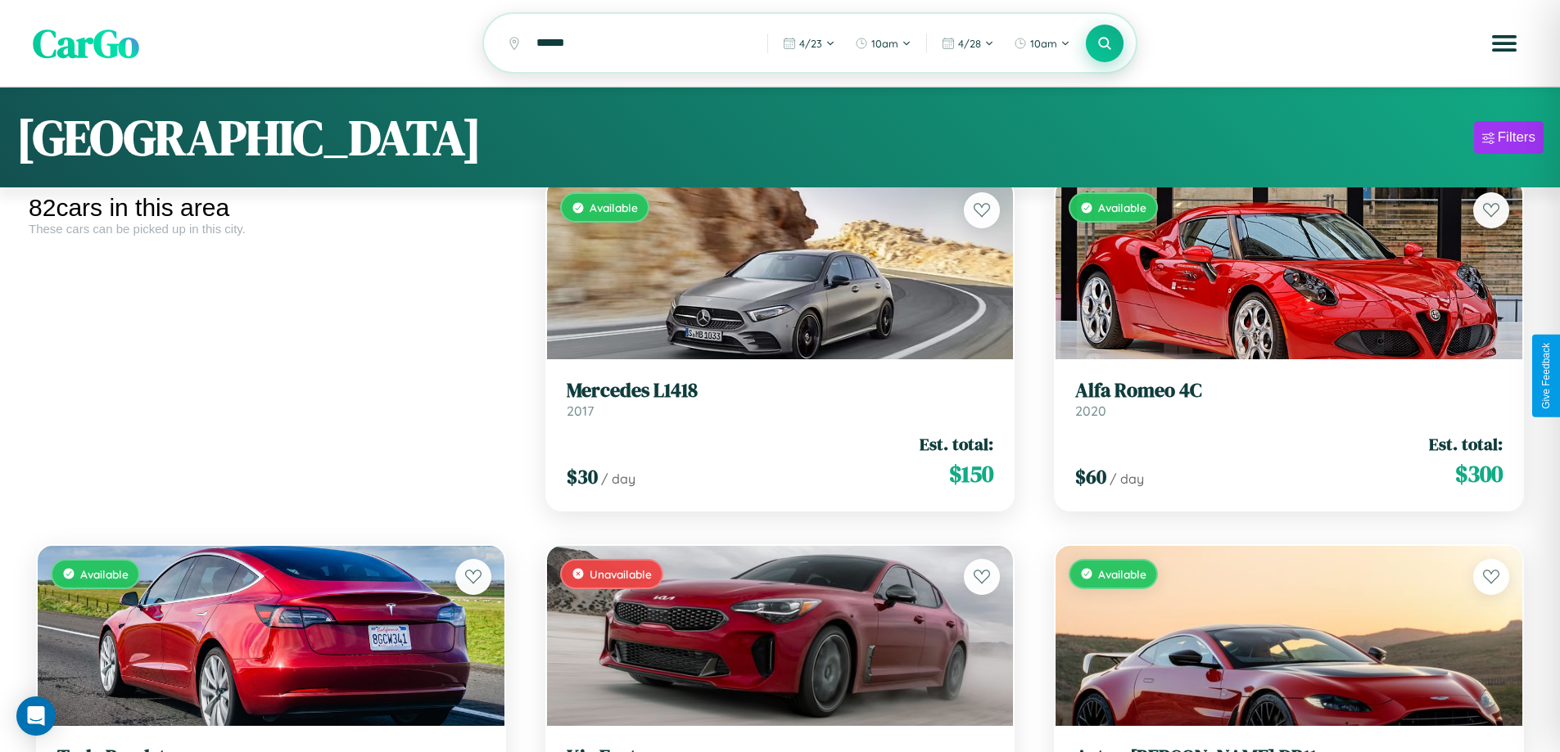
scroll to position [0, 0]
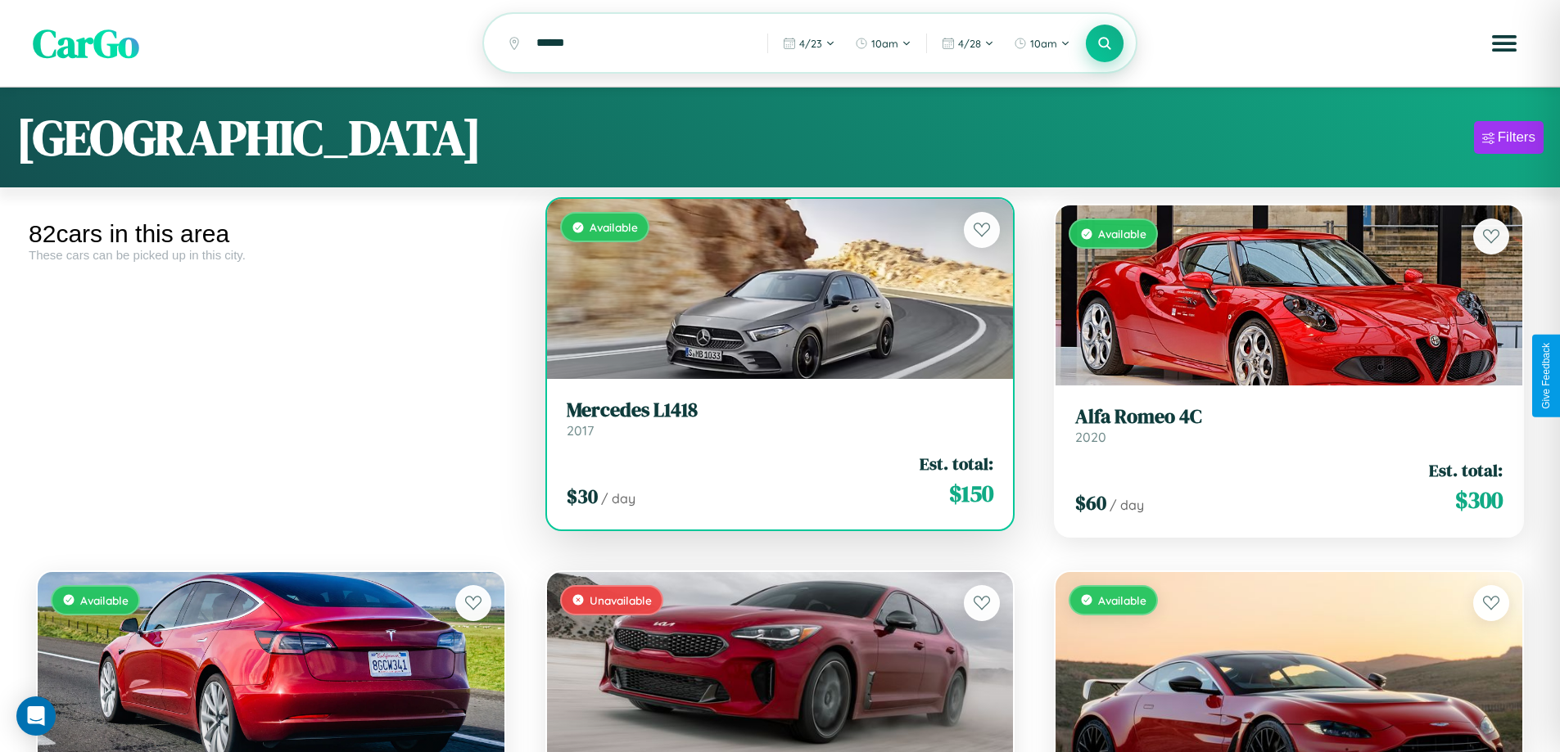
click at [773, 421] on h3 "Mercedes L1418" at bounding box center [780, 411] width 427 height 24
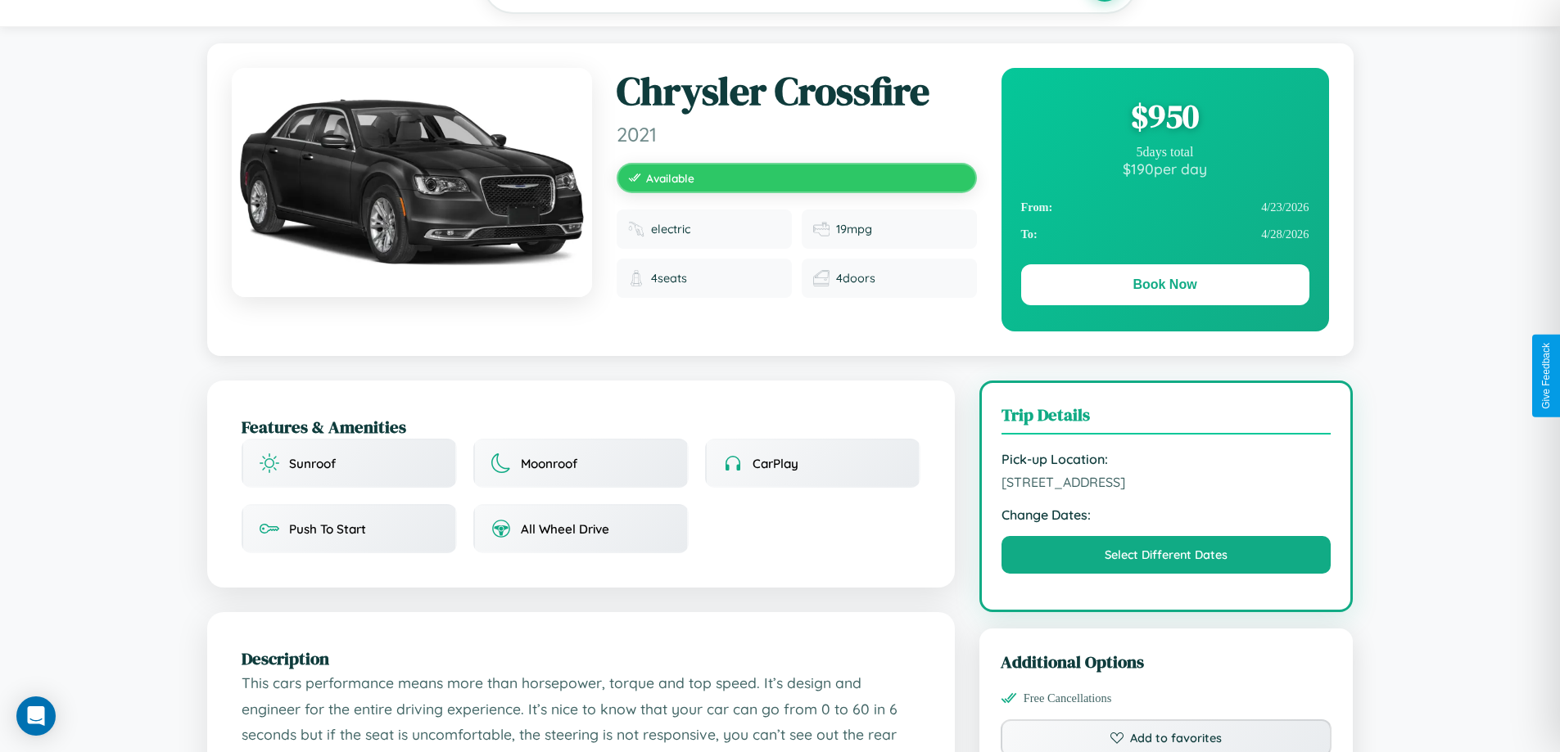
scroll to position [985, 0]
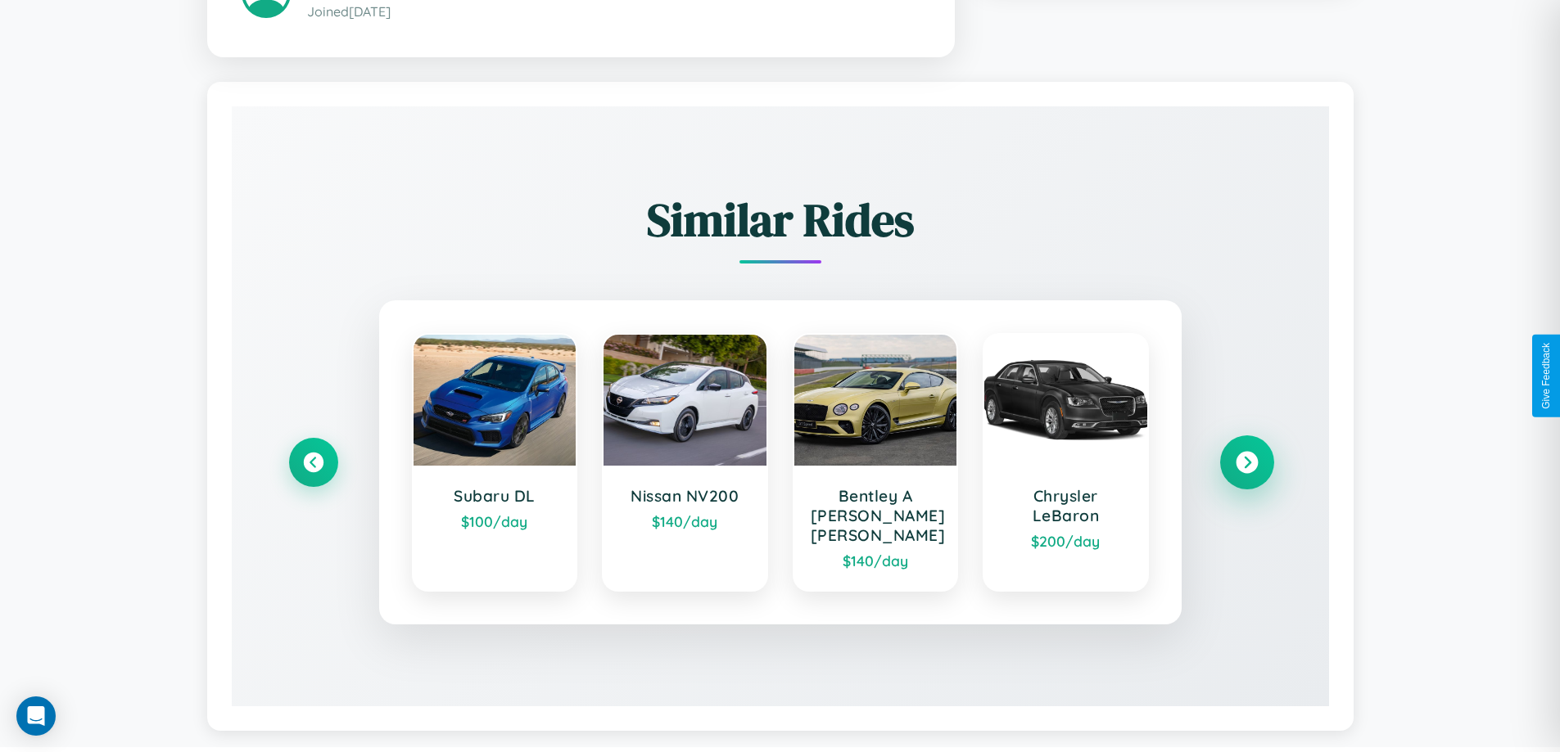
click at [1246, 455] on icon at bounding box center [1247, 463] width 22 height 22
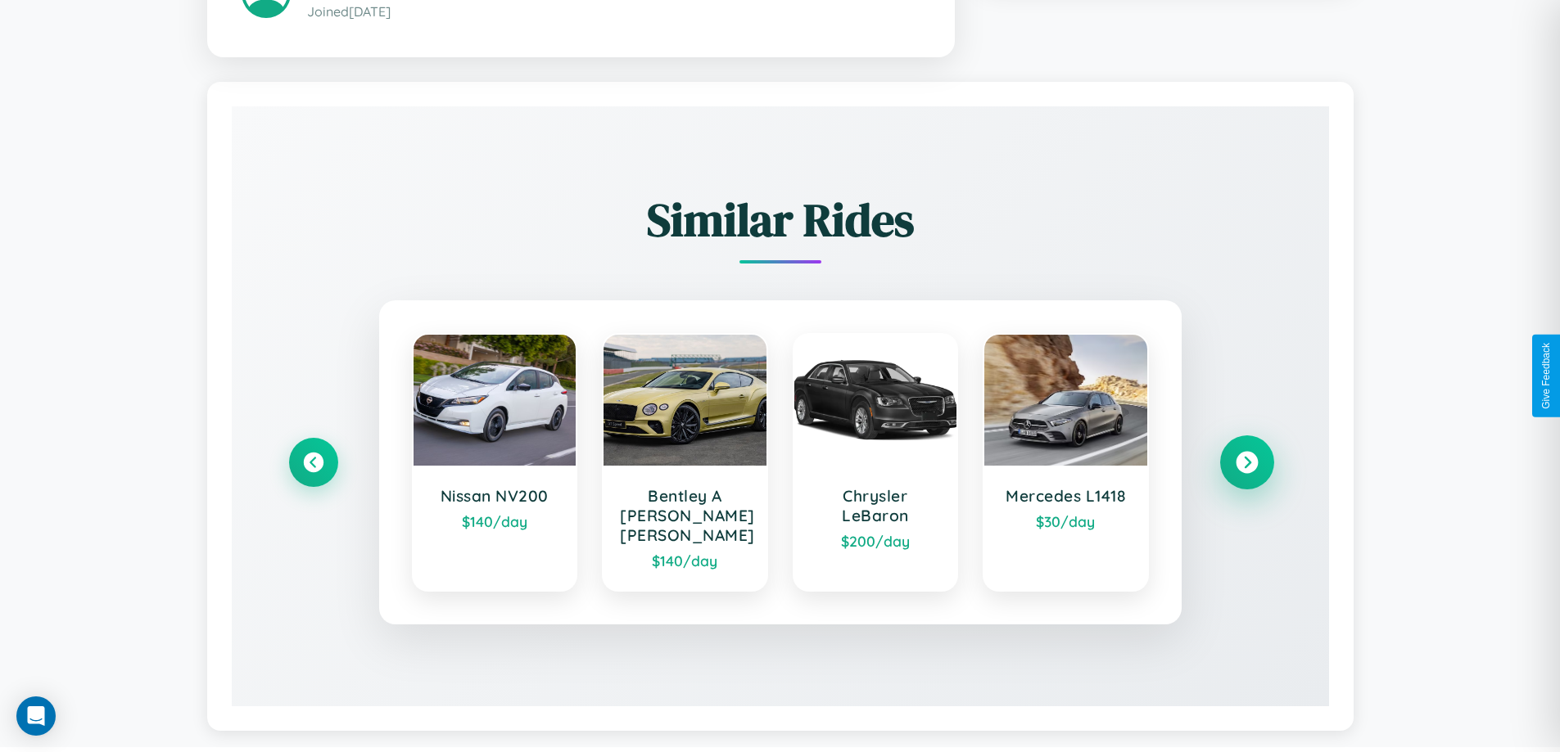
click at [1246, 455] on icon at bounding box center [1247, 463] width 22 height 22
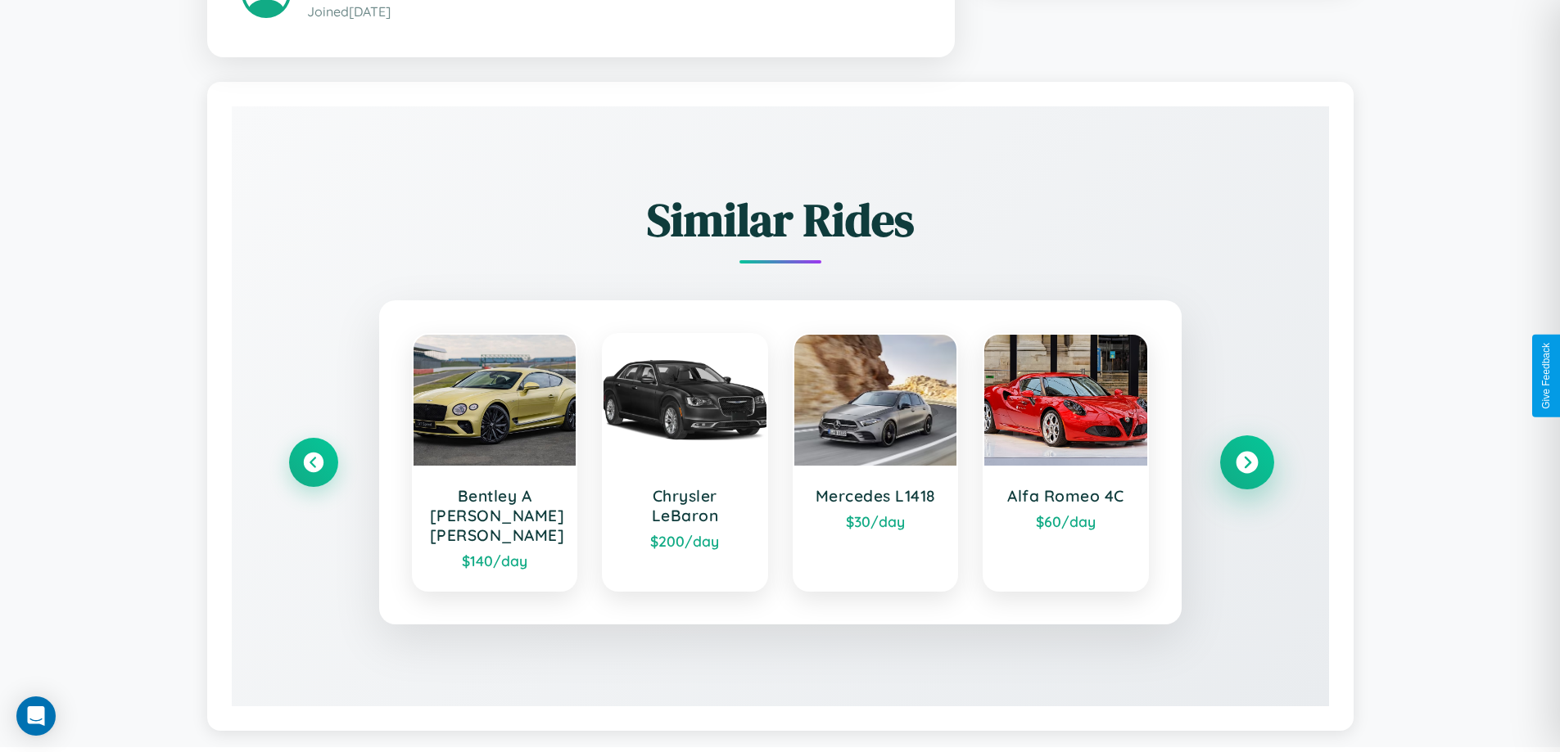
click at [1246, 455] on icon at bounding box center [1247, 463] width 22 height 22
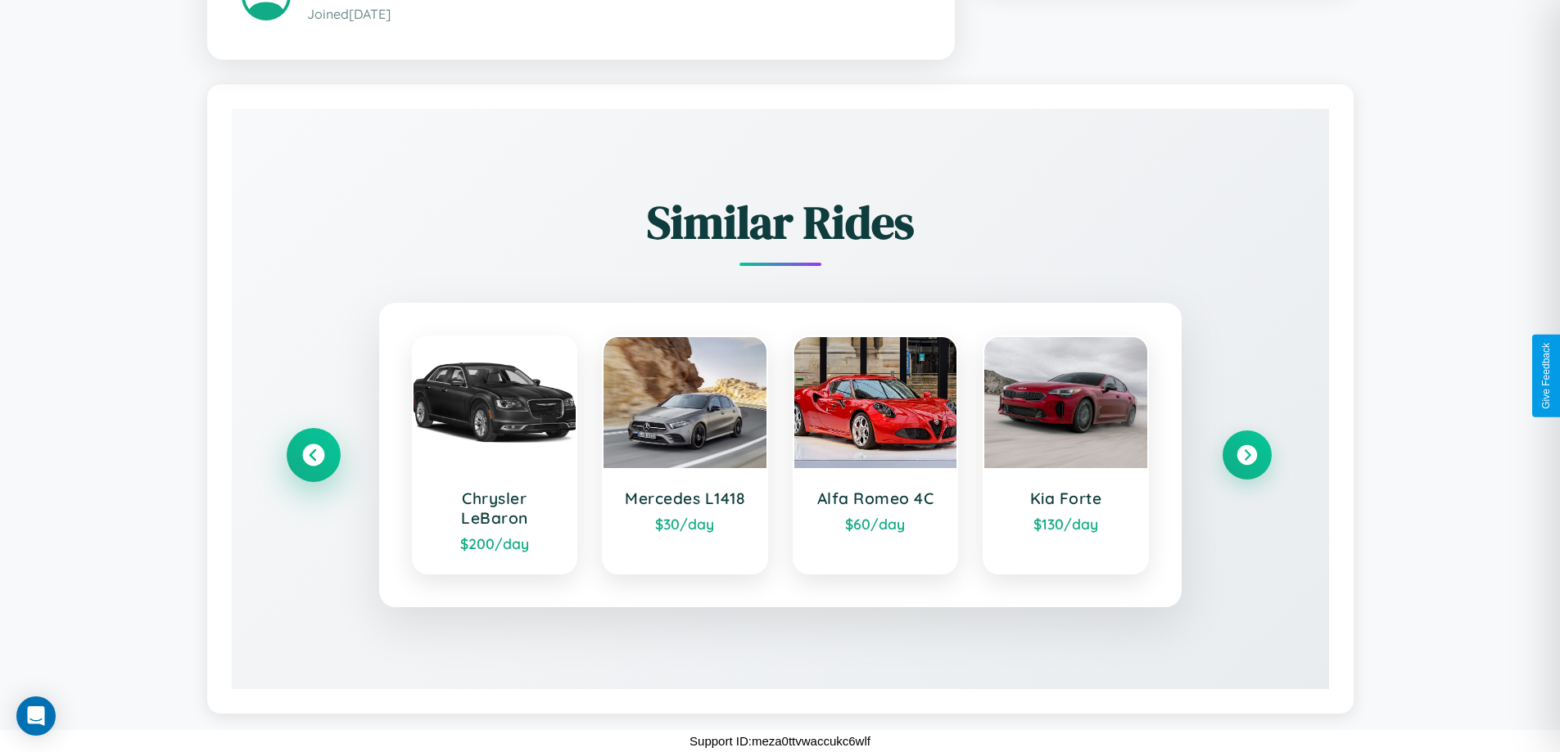
click at [313, 455] on icon at bounding box center [313, 456] width 22 height 22
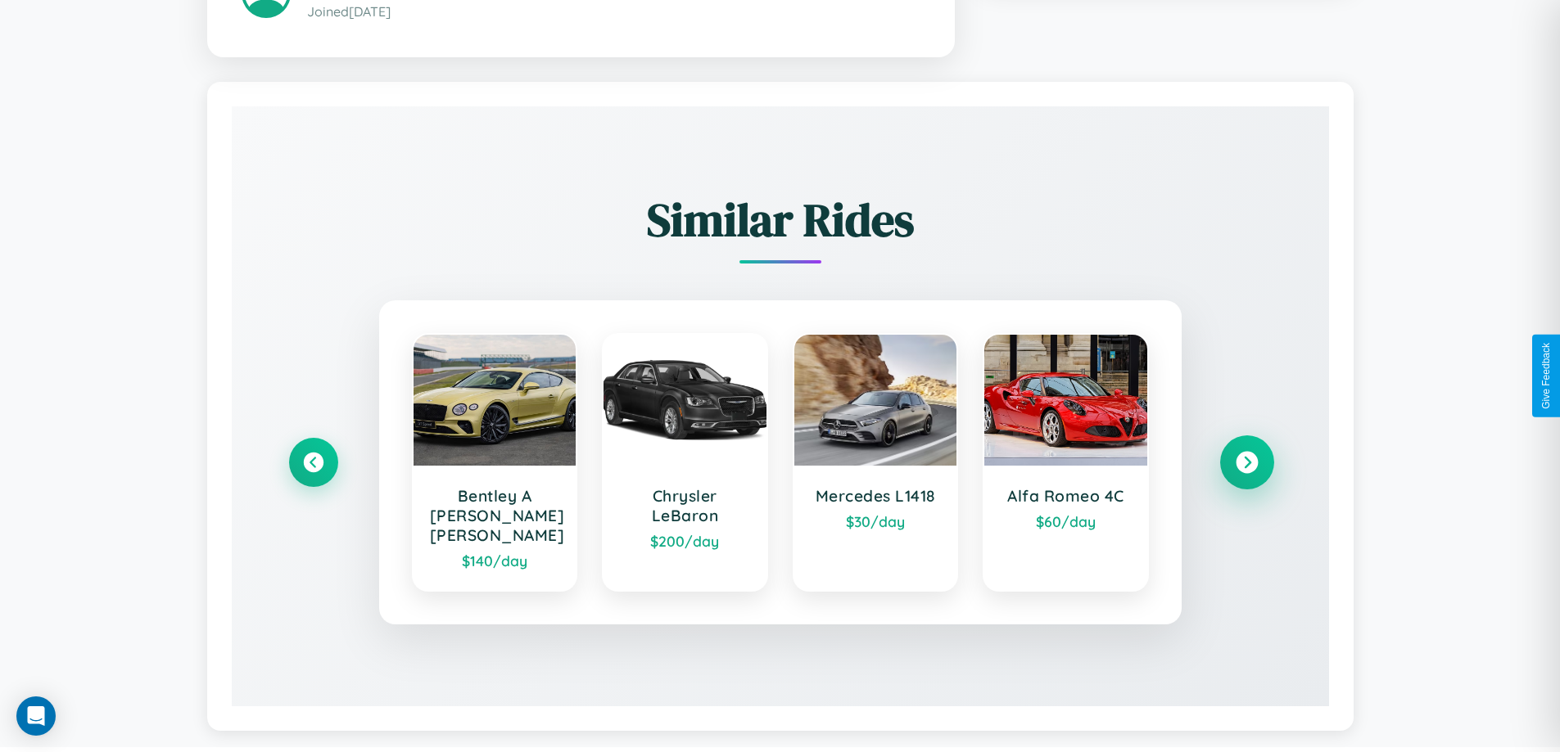
click at [1246, 455] on icon at bounding box center [1247, 463] width 22 height 22
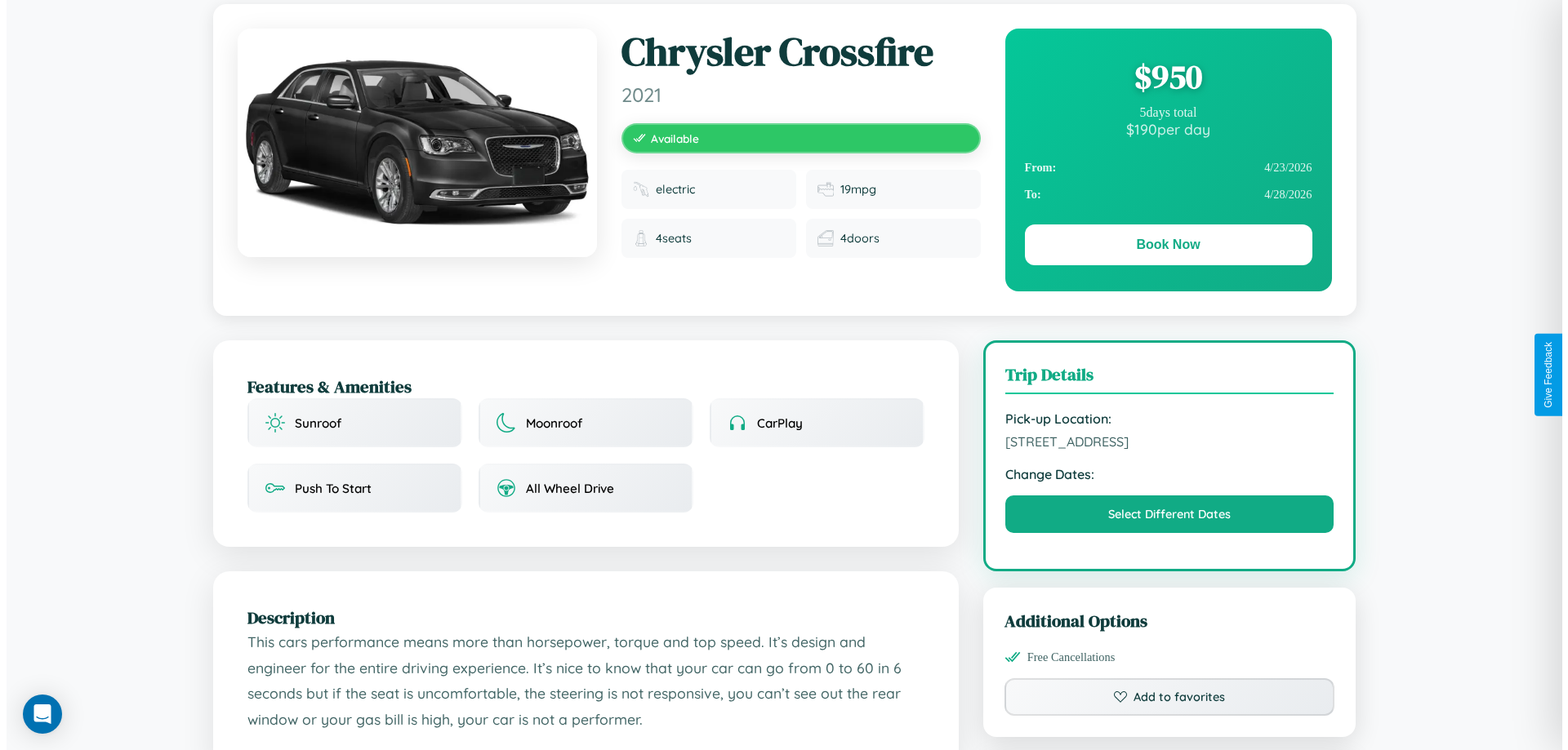
scroll to position [0, 0]
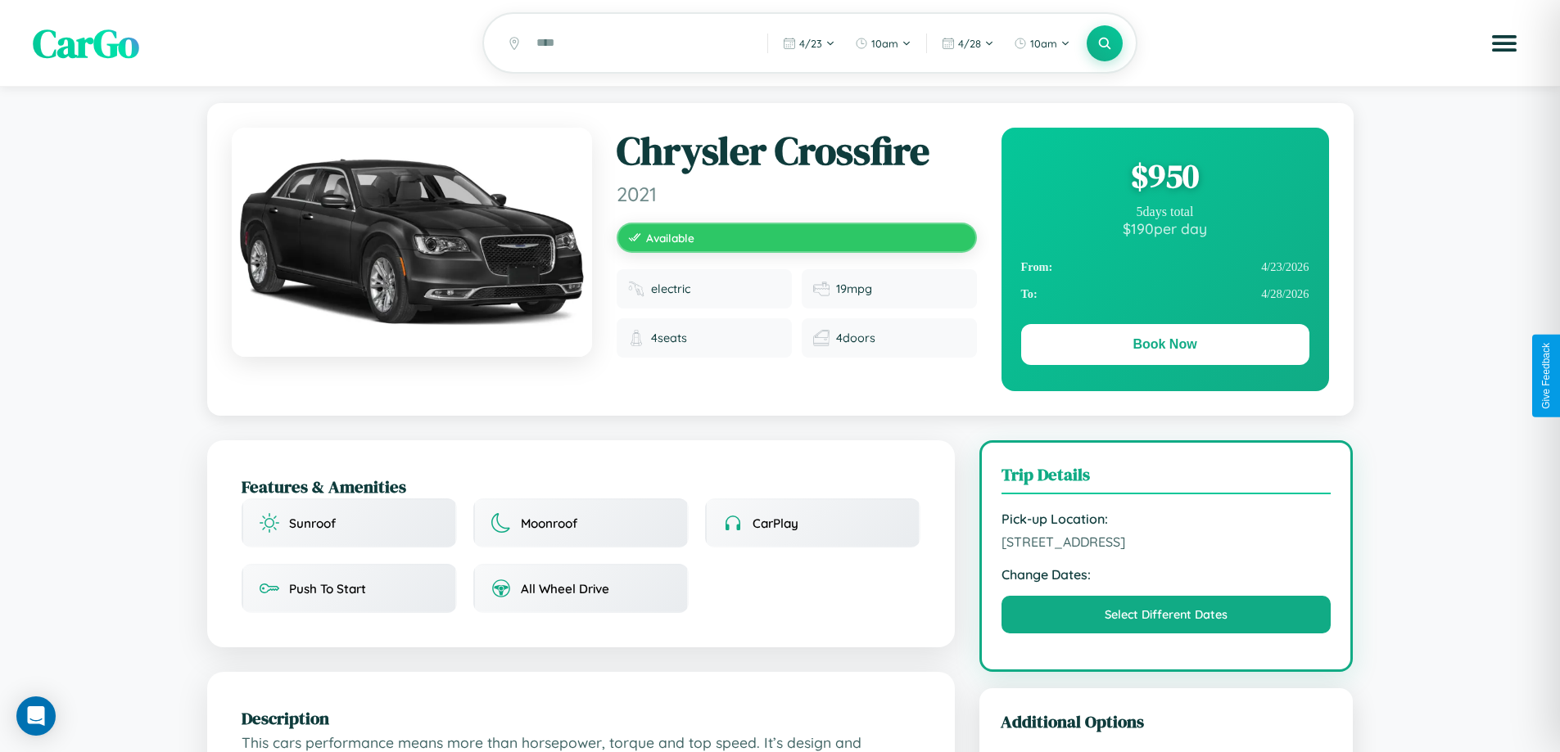
click at [1164, 178] on div "$ 950" at bounding box center [1165, 176] width 288 height 44
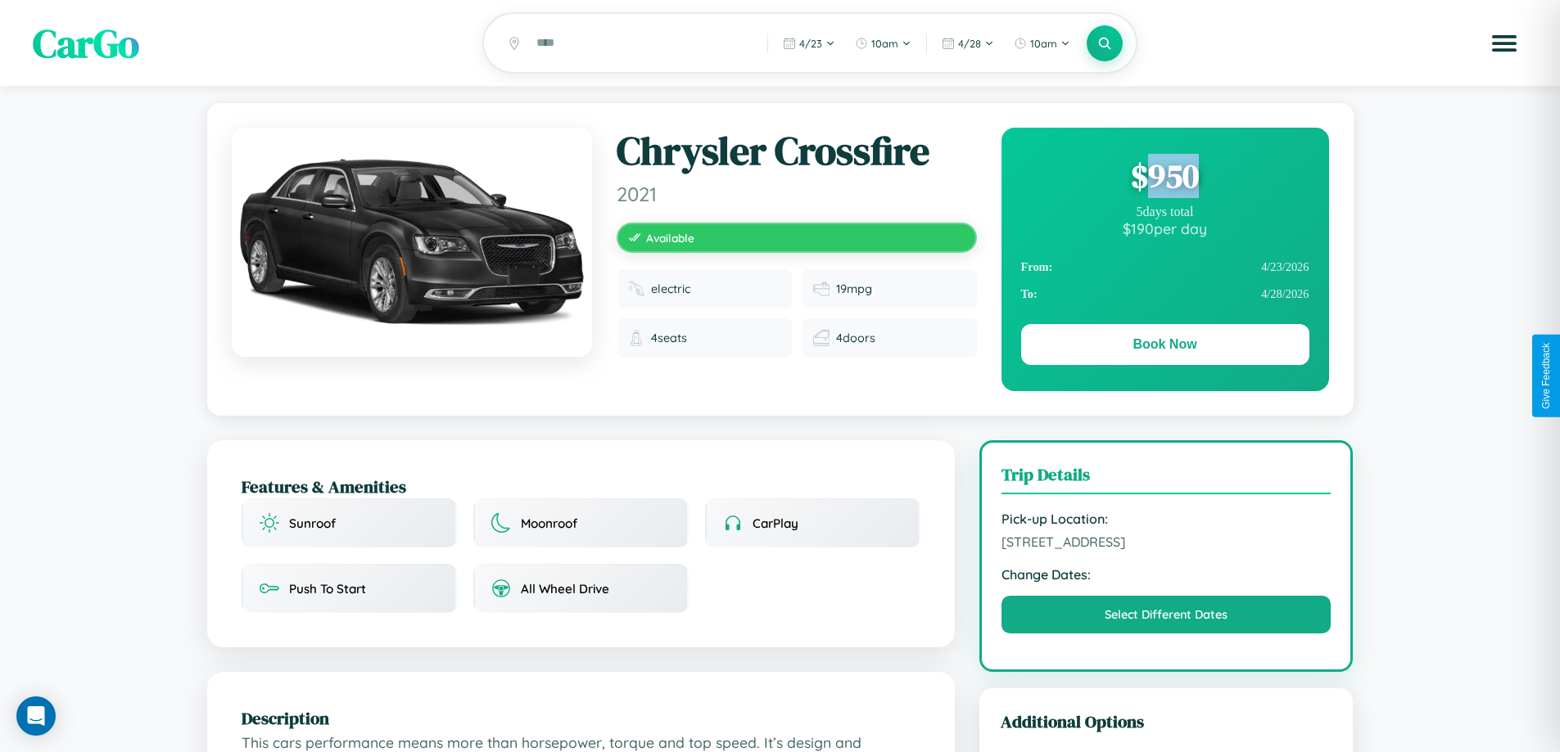
click at [1164, 178] on div "$ 950" at bounding box center [1165, 176] width 288 height 44
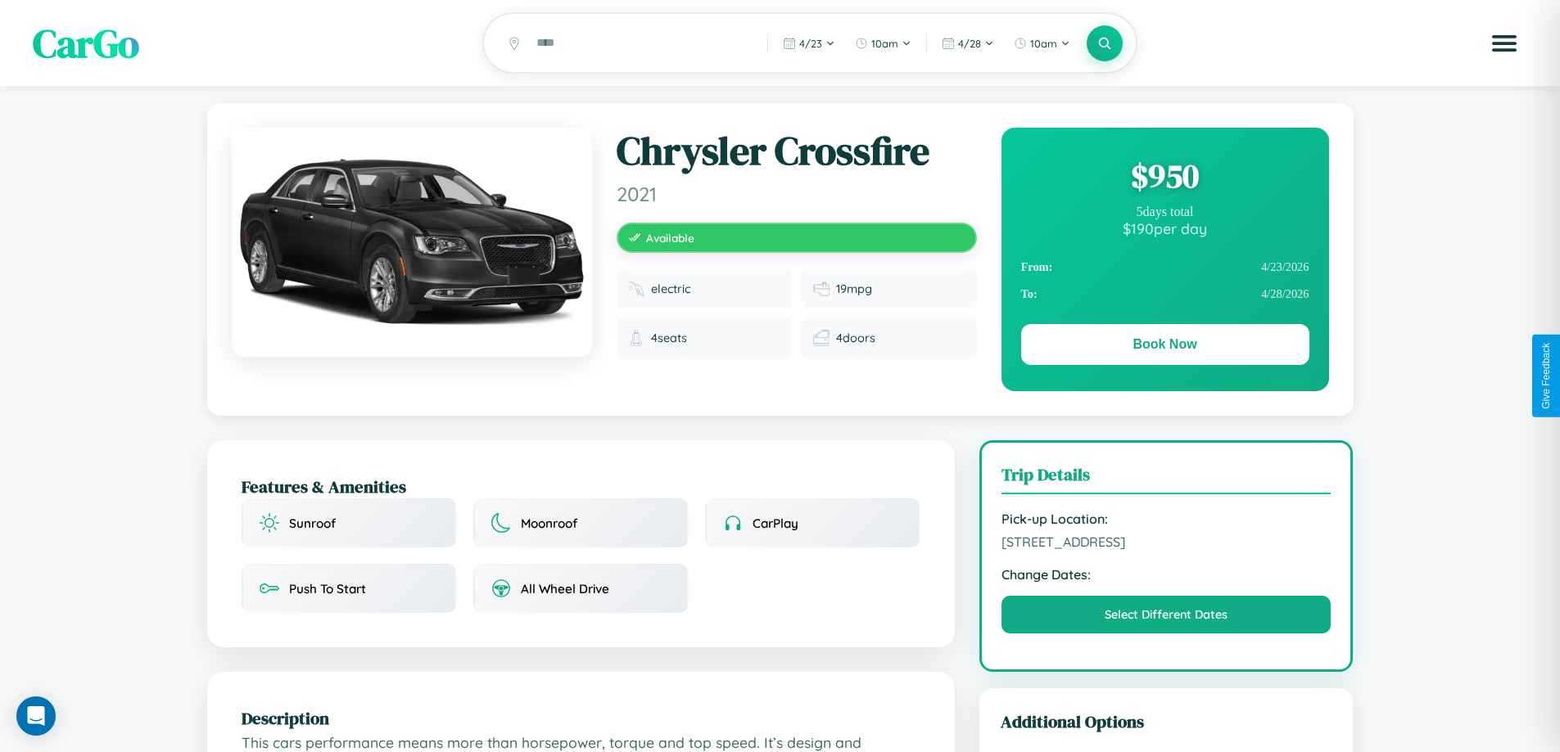
click at [1164, 178] on div "$ 950" at bounding box center [1165, 176] width 288 height 44
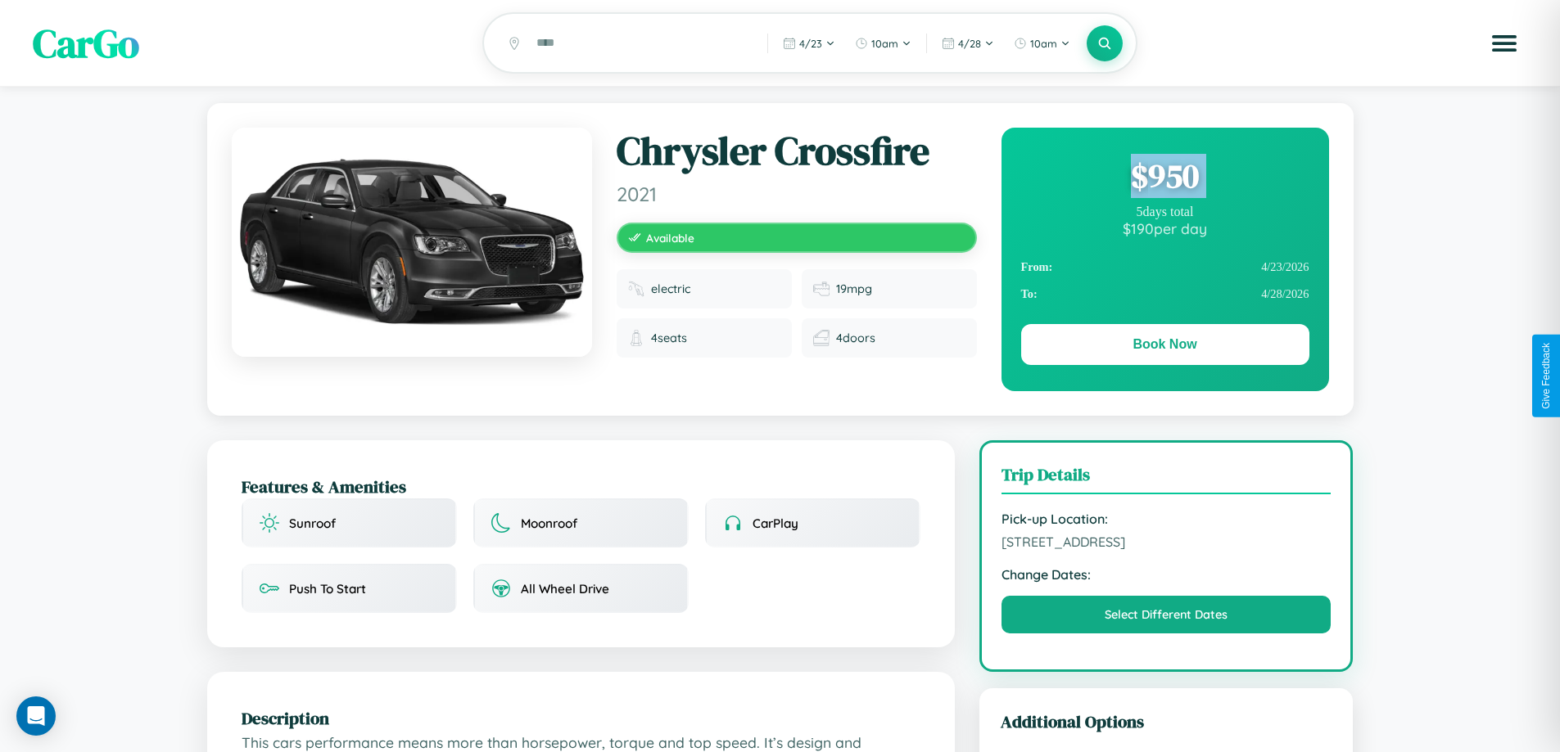
click at [1164, 178] on div "$ 950" at bounding box center [1165, 176] width 288 height 44
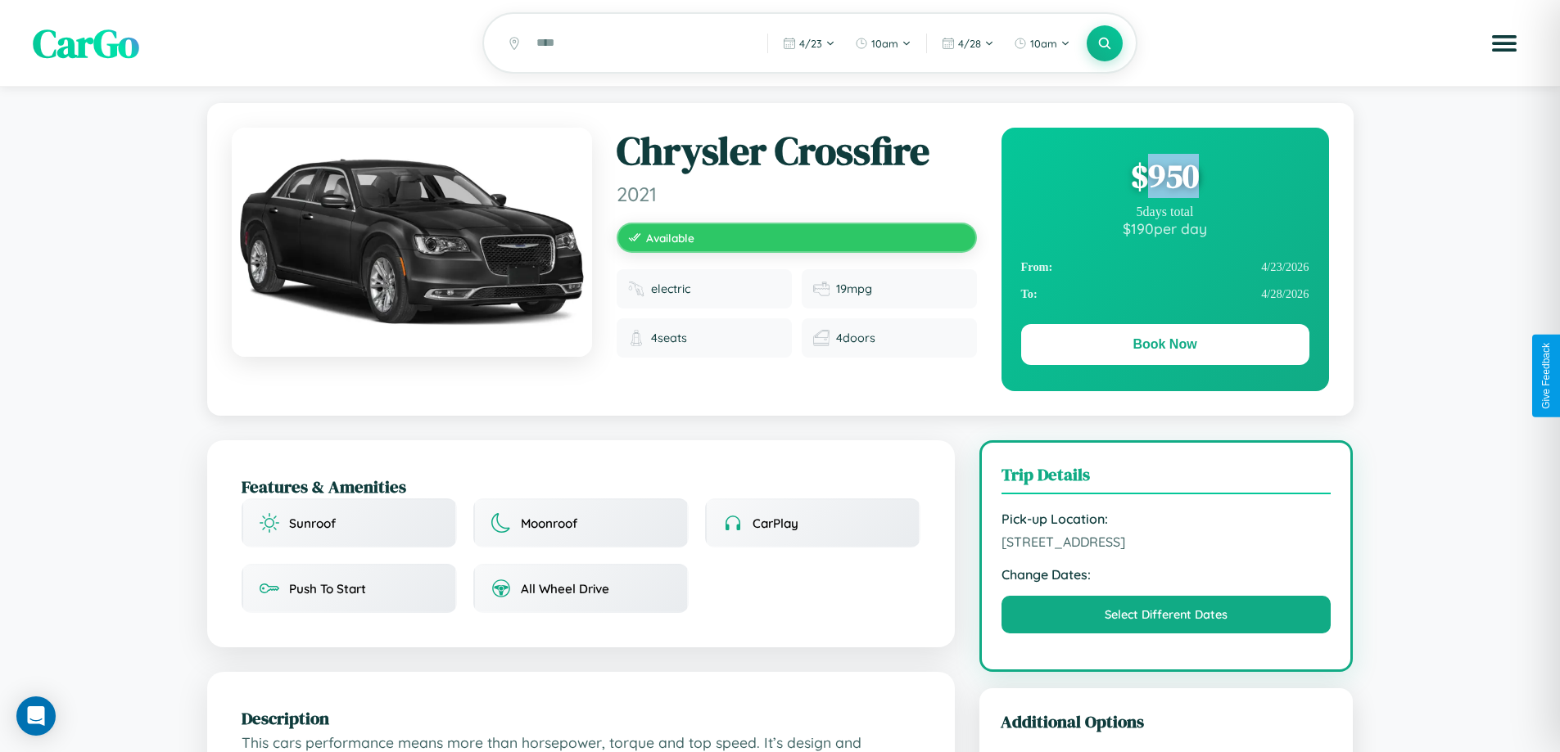
click at [1164, 178] on div "$ 950" at bounding box center [1165, 176] width 288 height 44
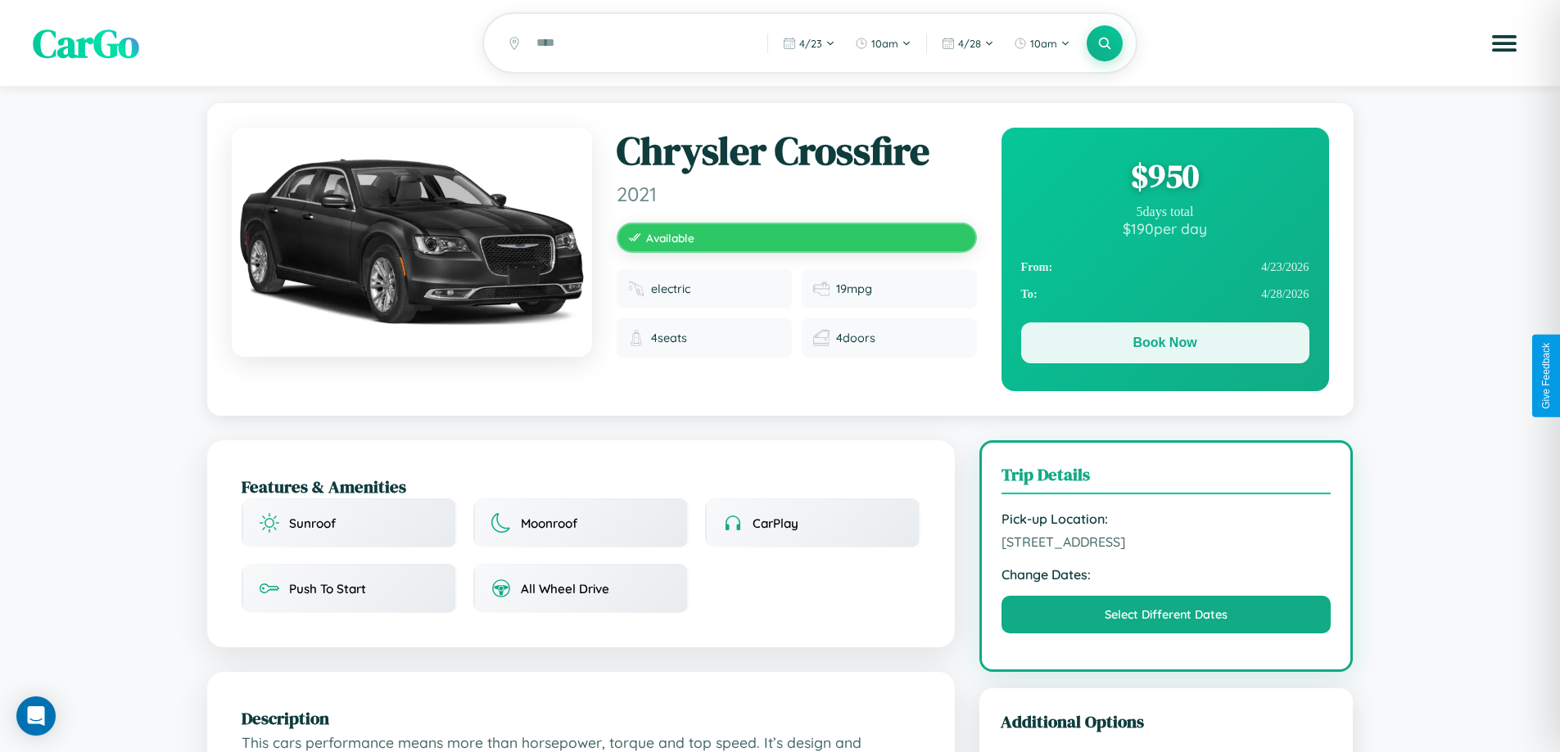
click at [1164, 346] on button "Book Now" at bounding box center [1165, 343] width 288 height 41
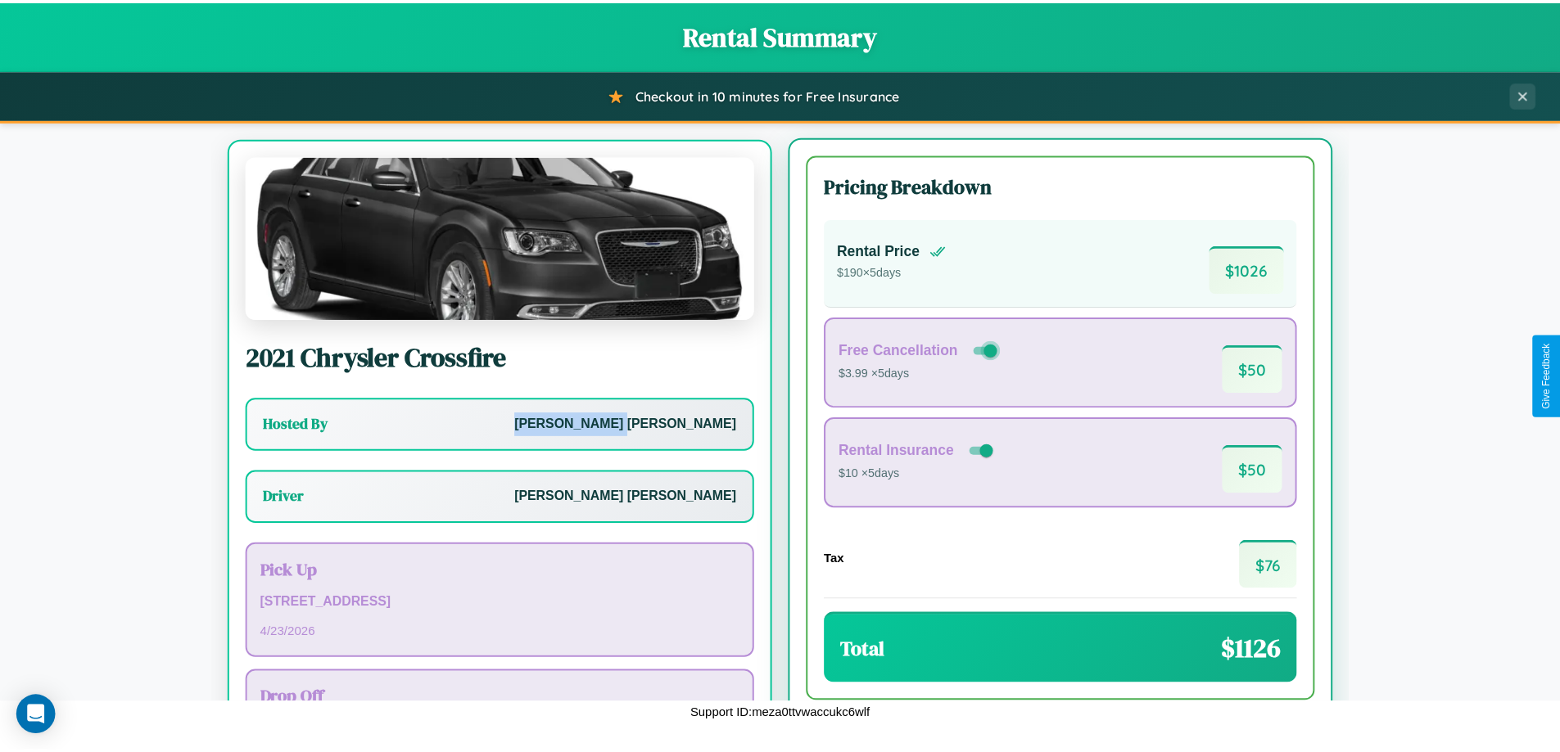
scroll to position [76, 0]
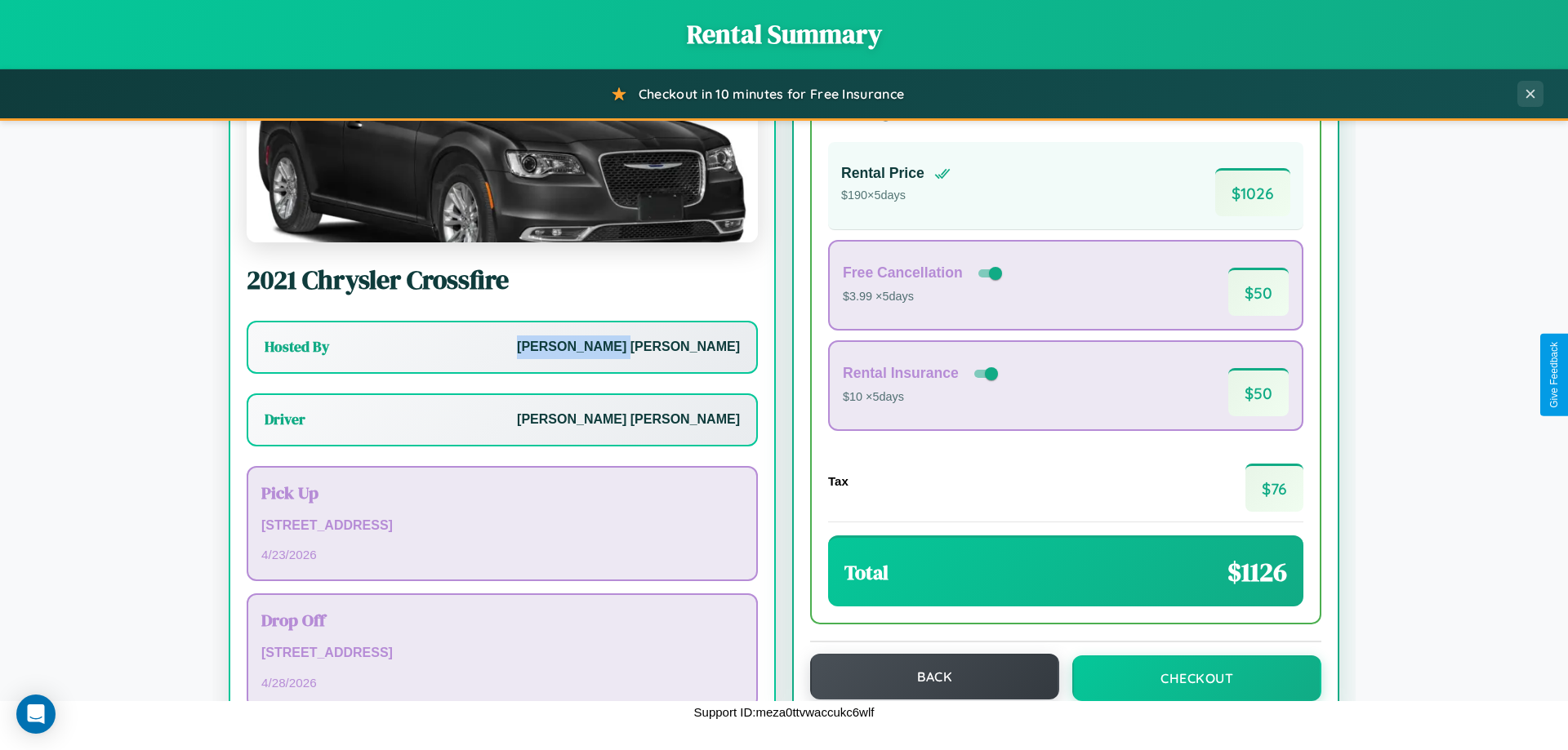
click at [927, 678] on button "Back" at bounding box center [935, 677] width 249 height 46
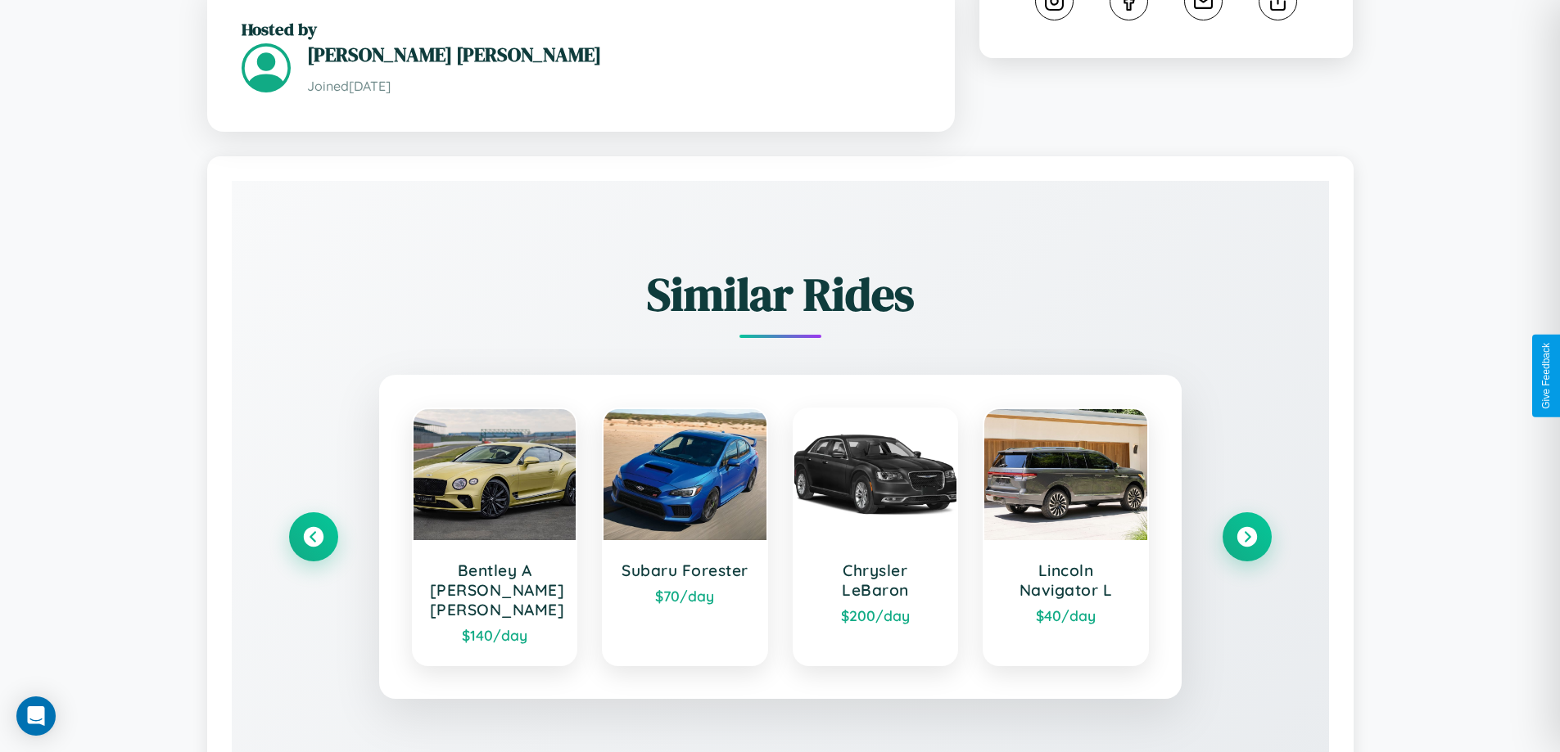
scroll to position [985, 0]
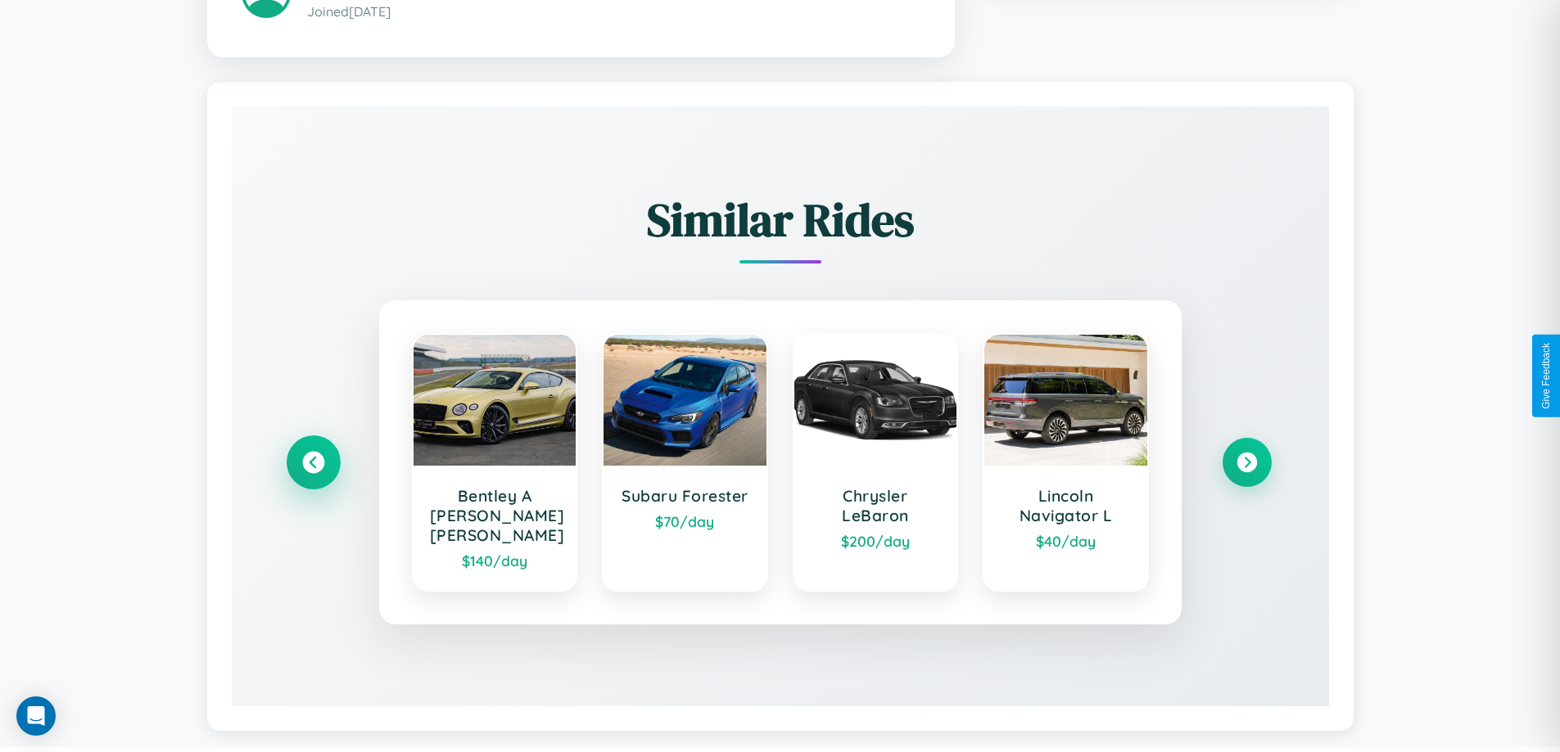
click at [313, 455] on icon at bounding box center [313, 463] width 22 height 22
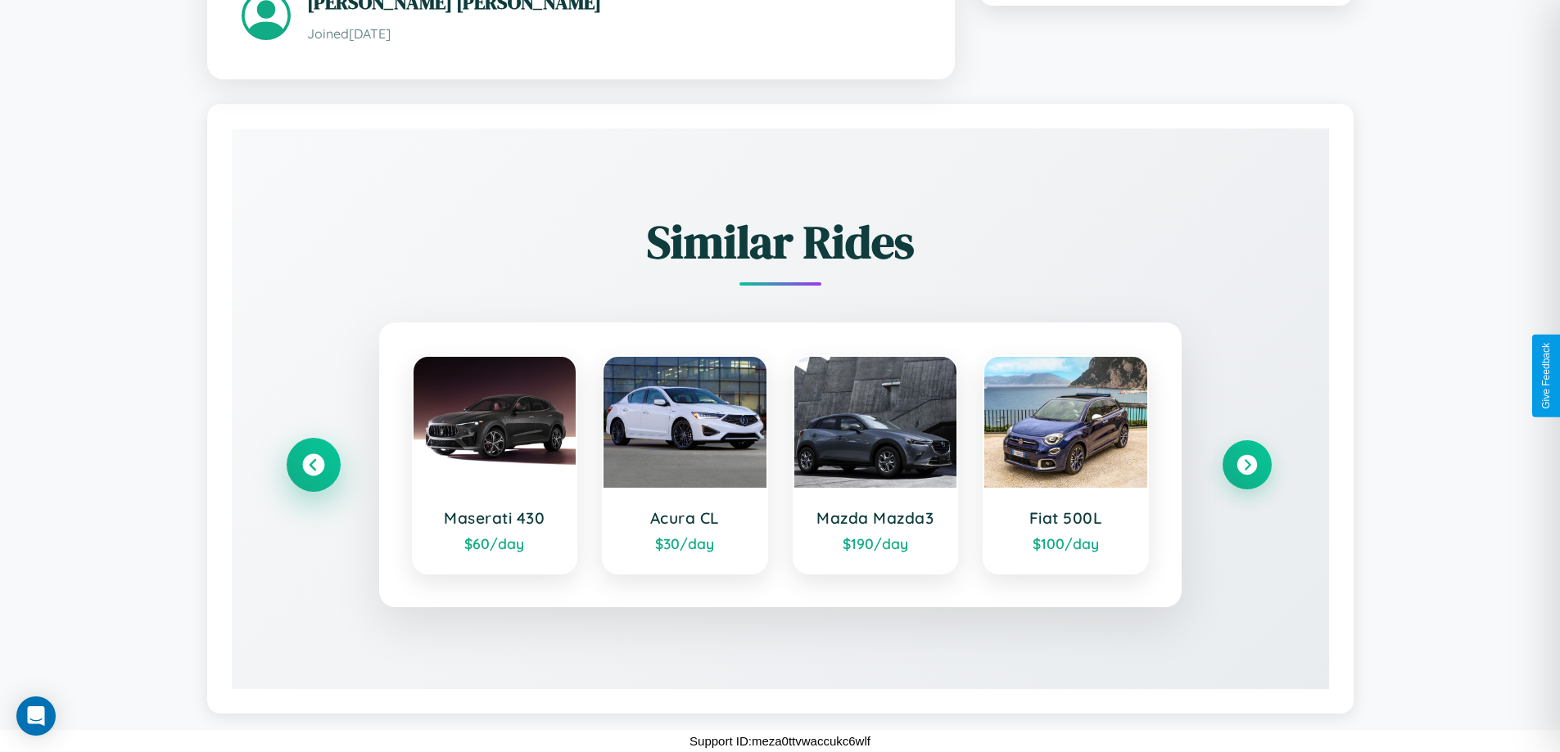
scroll to position [965, 0]
click at [1246, 465] on icon at bounding box center [1247, 465] width 22 height 22
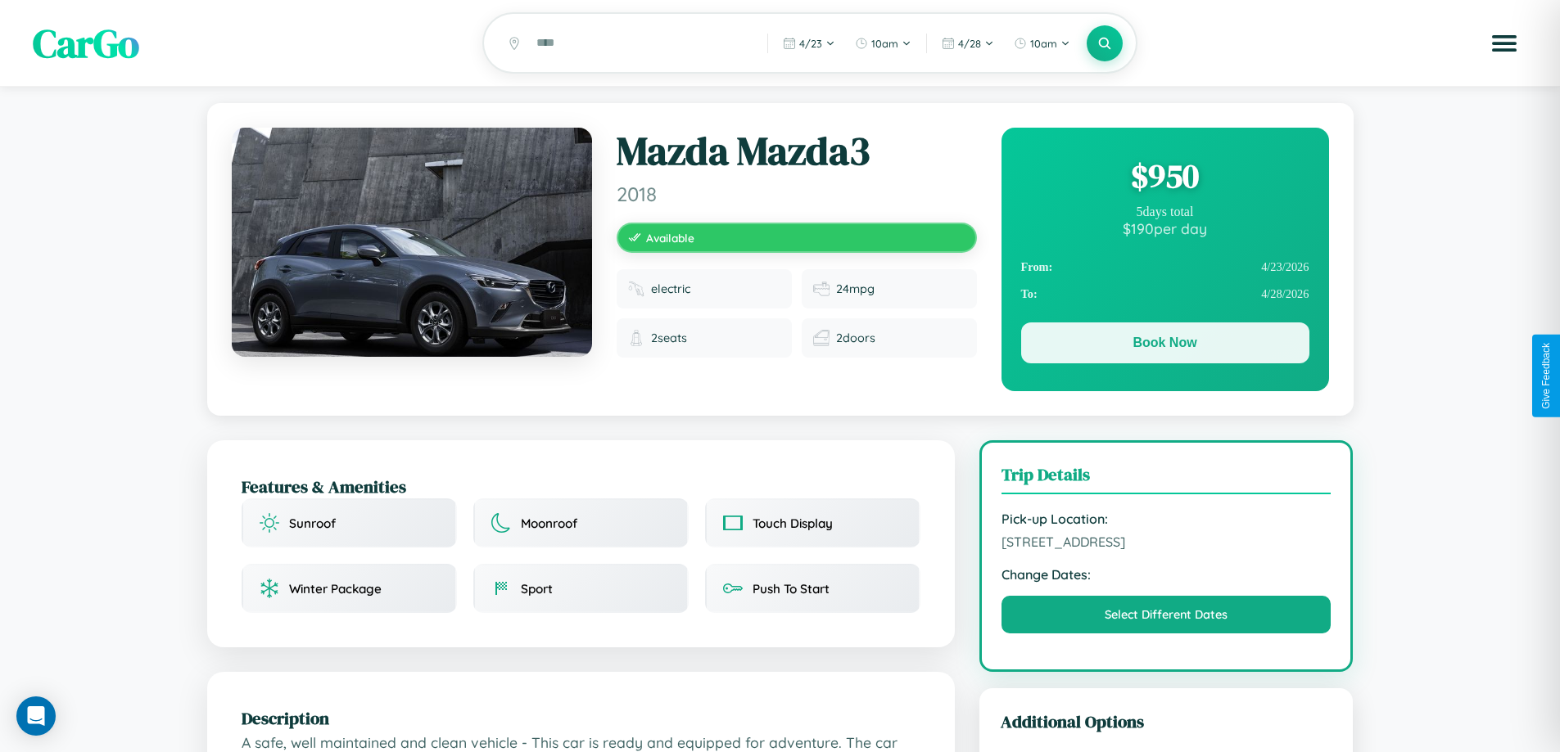
click at [1164, 346] on button "Book Now" at bounding box center [1165, 343] width 288 height 41
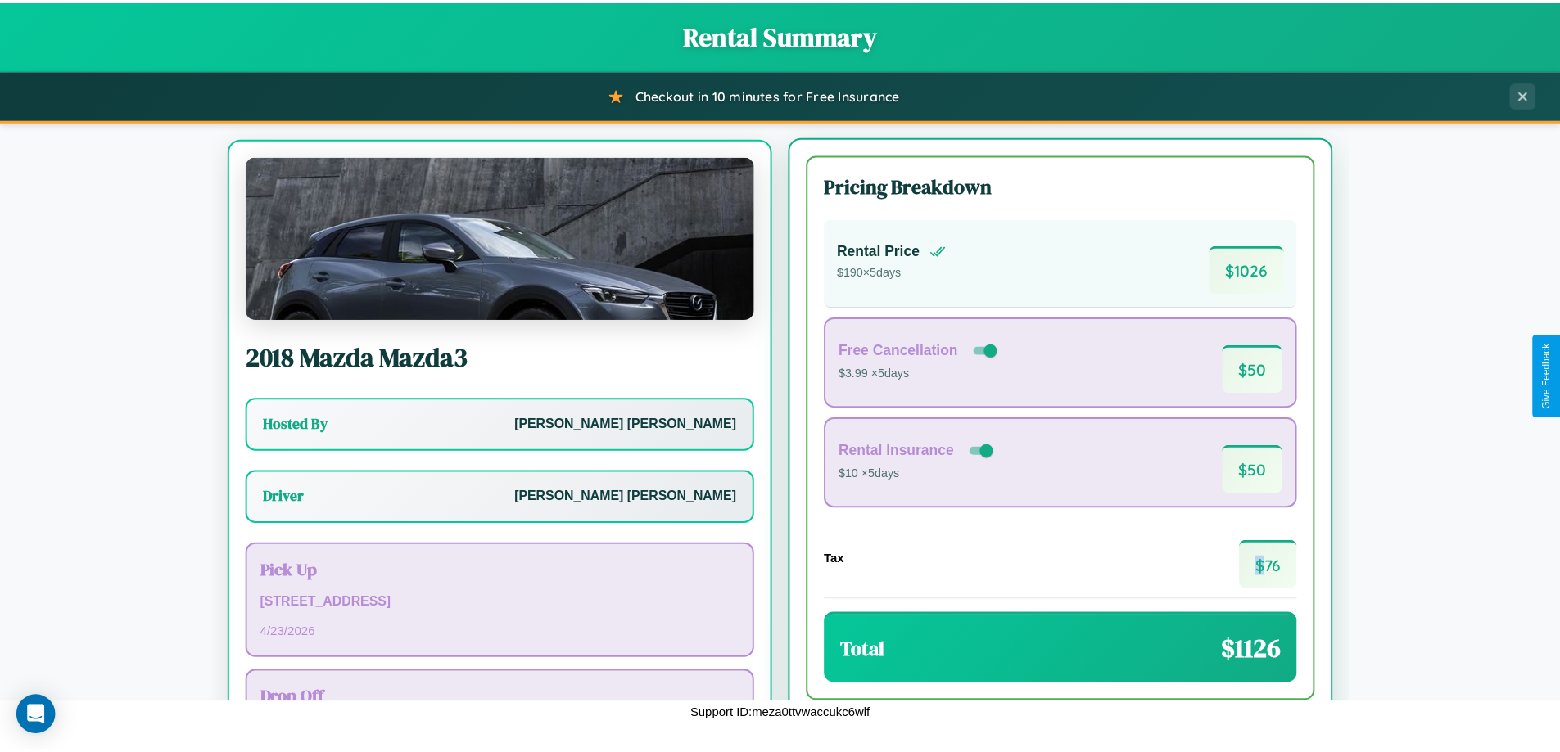
scroll to position [76, 0]
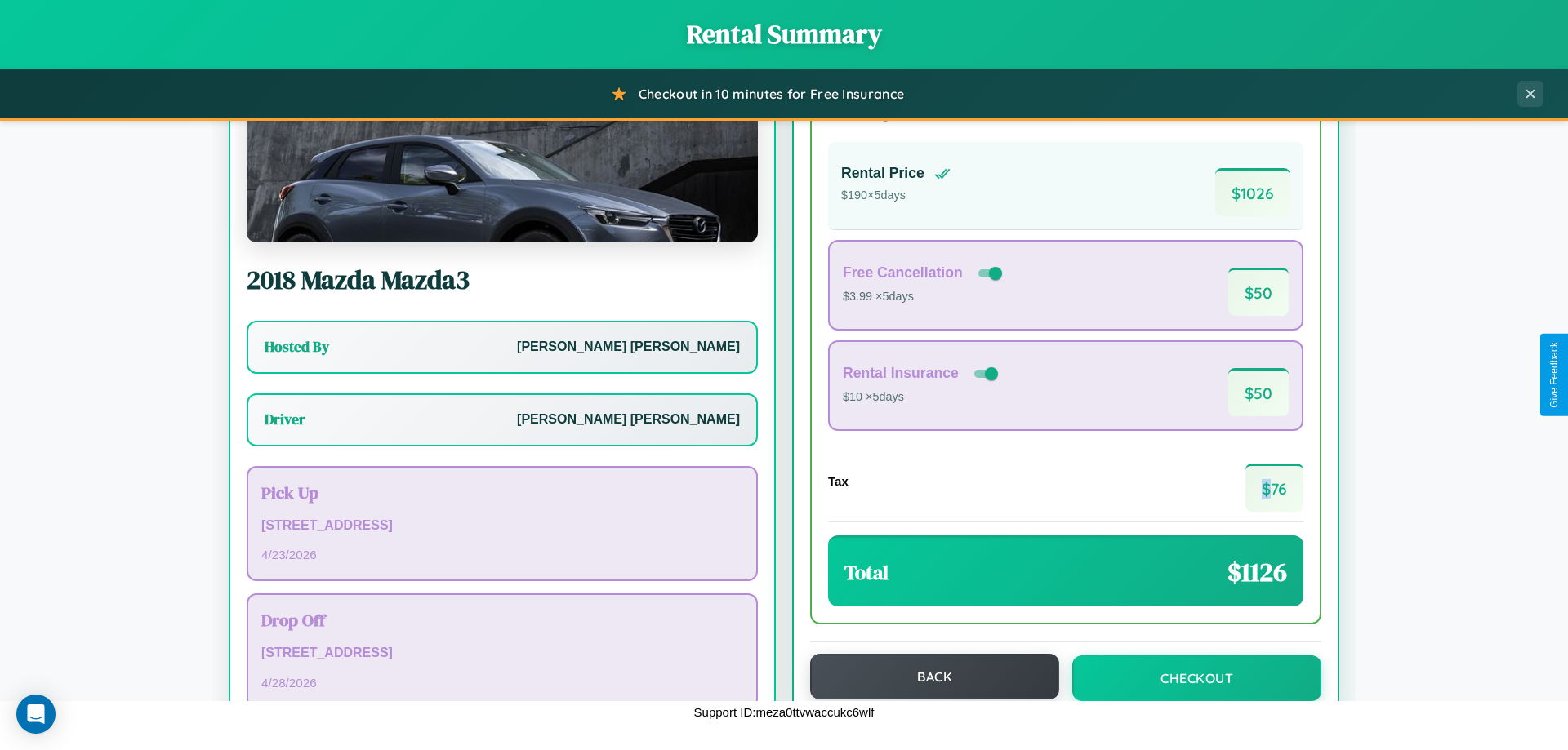
click at [927, 678] on button "Back" at bounding box center [935, 677] width 249 height 46
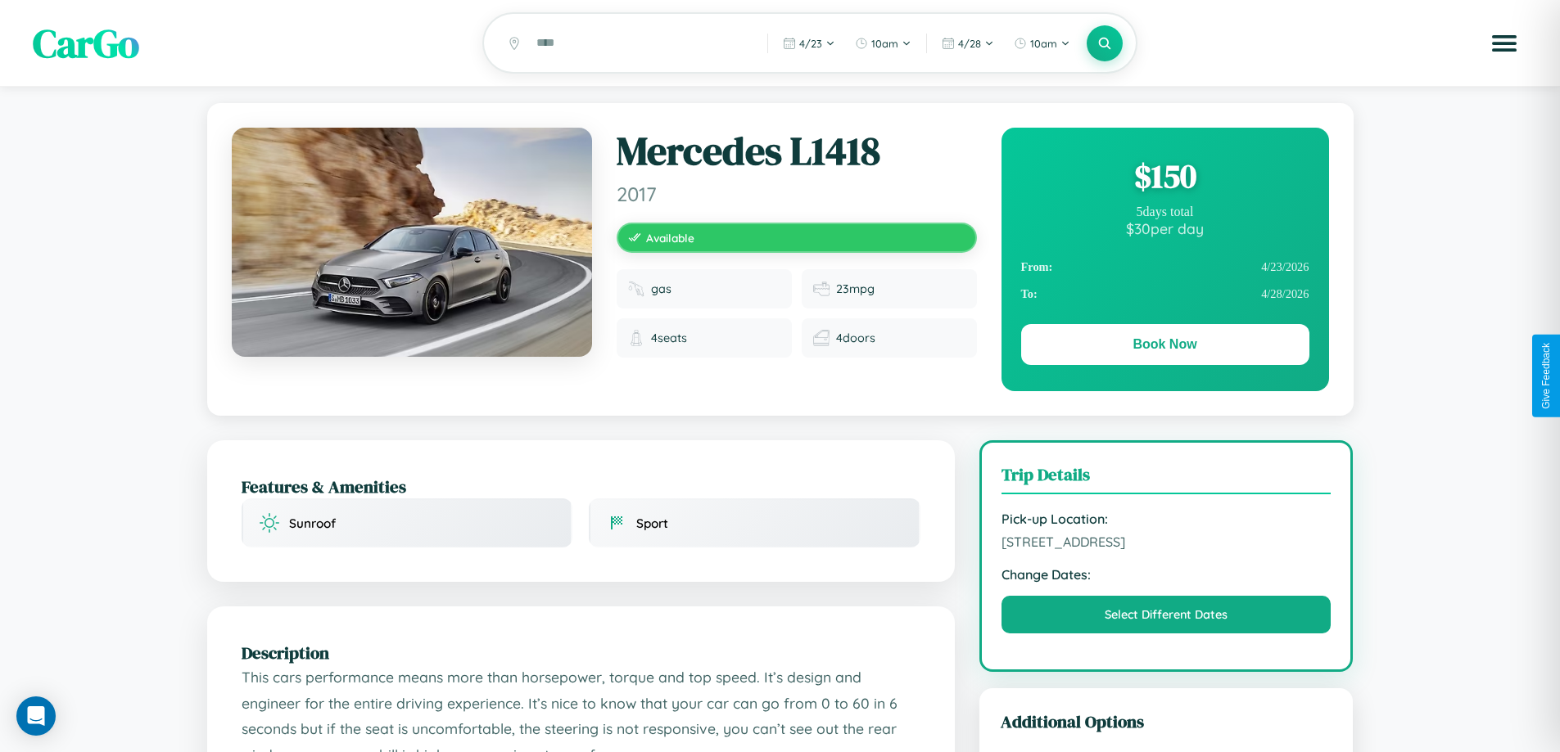
click at [1164, 178] on div "$ 150" at bounding box center [1165, 176] width 288 height 44
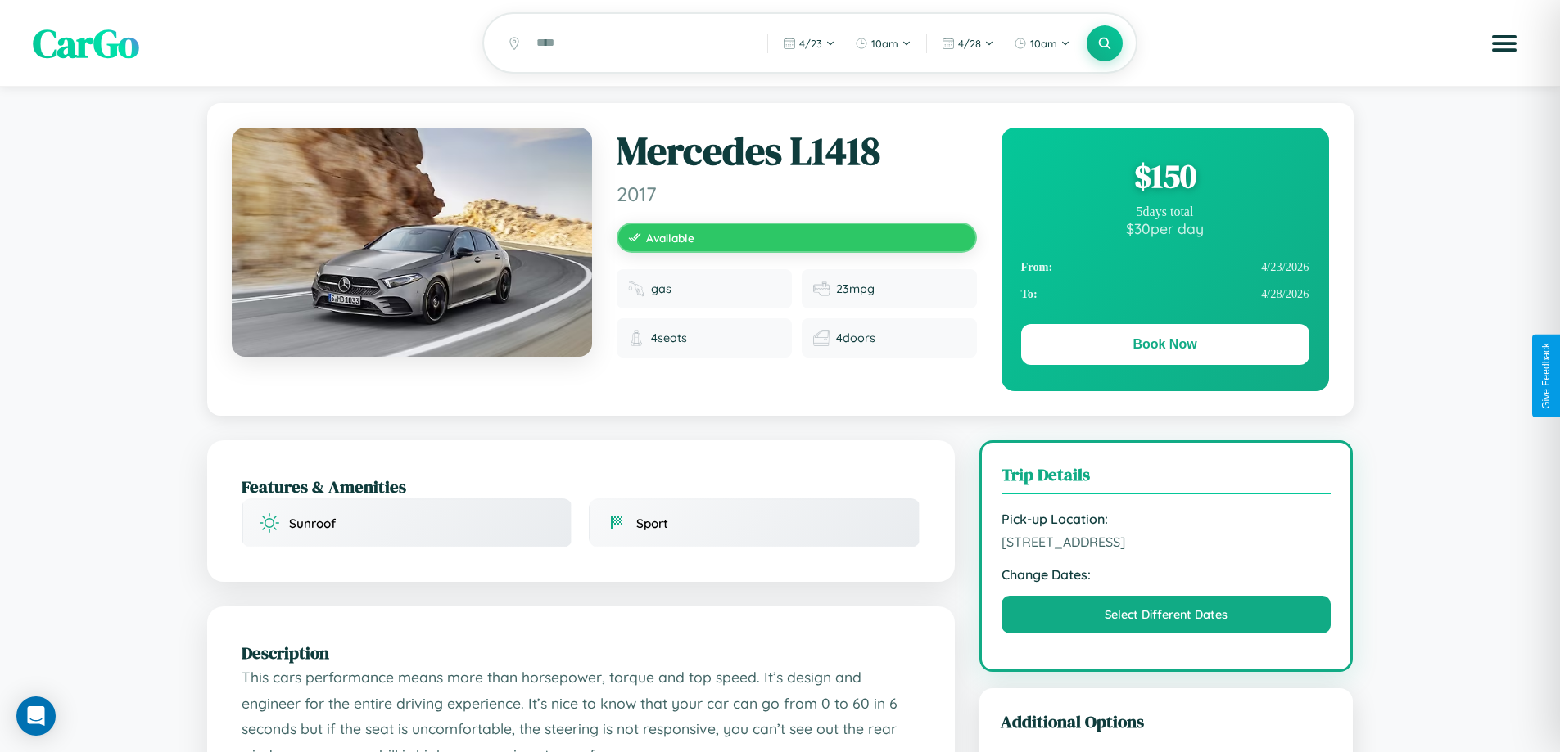
click at [1164, 178] on div "$ 150" at bounding box center [1165, 176] width 288 height 44
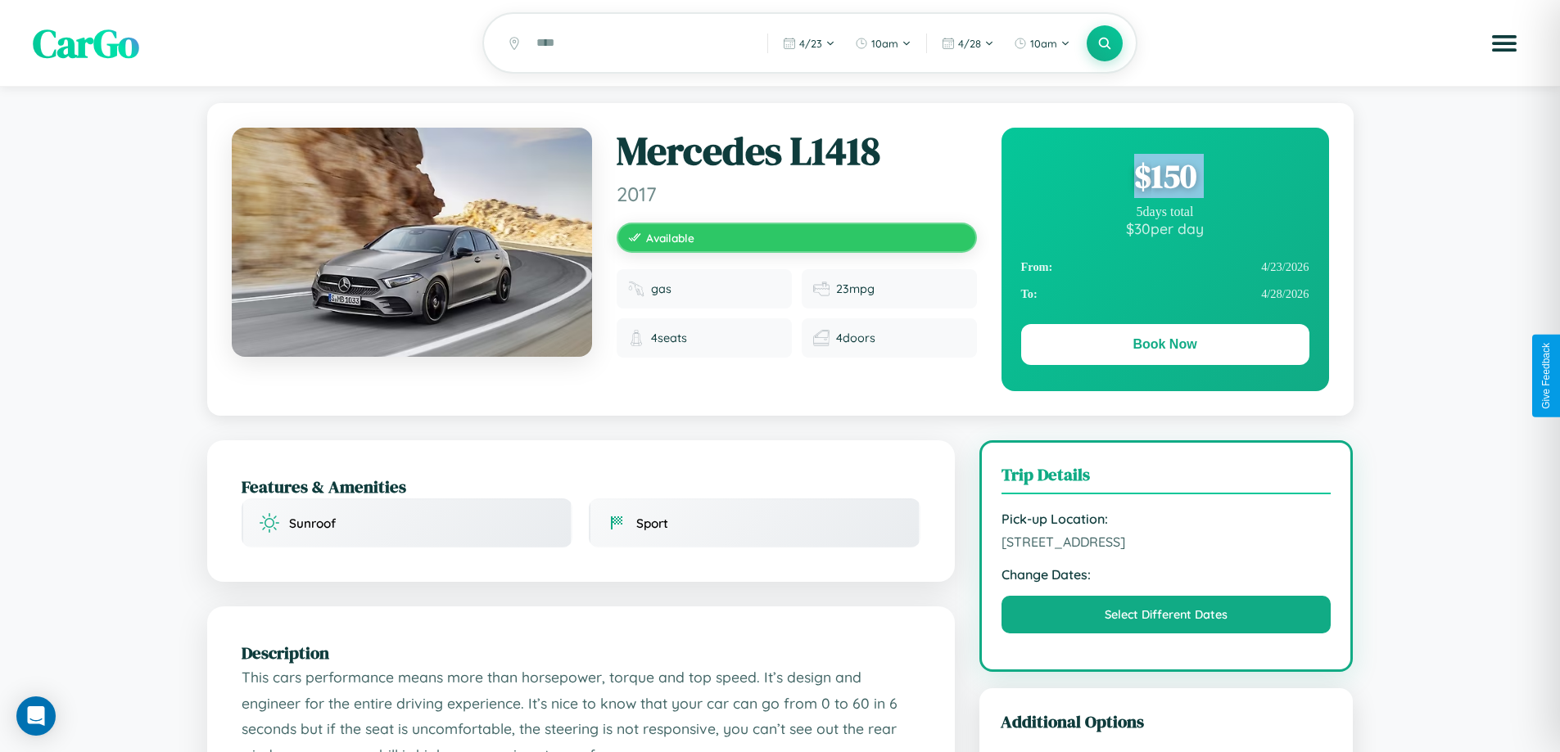
click at [1164, 178] on div "$ 150" at bounding box center [1165, 176] width 288 height 44
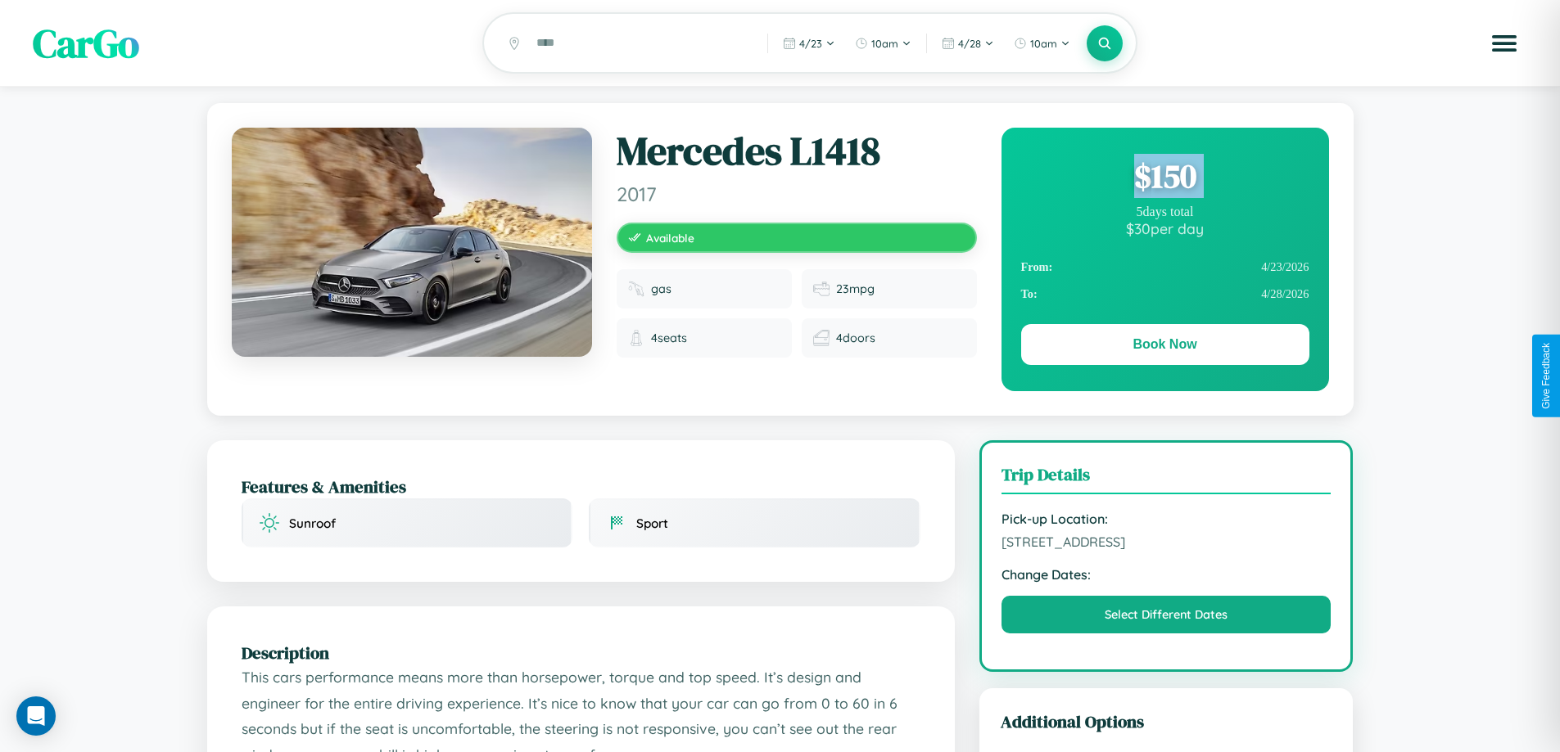
click at [1164, 178] on div "$ 150" at bounding box center [1165, 176] width 288 height 44
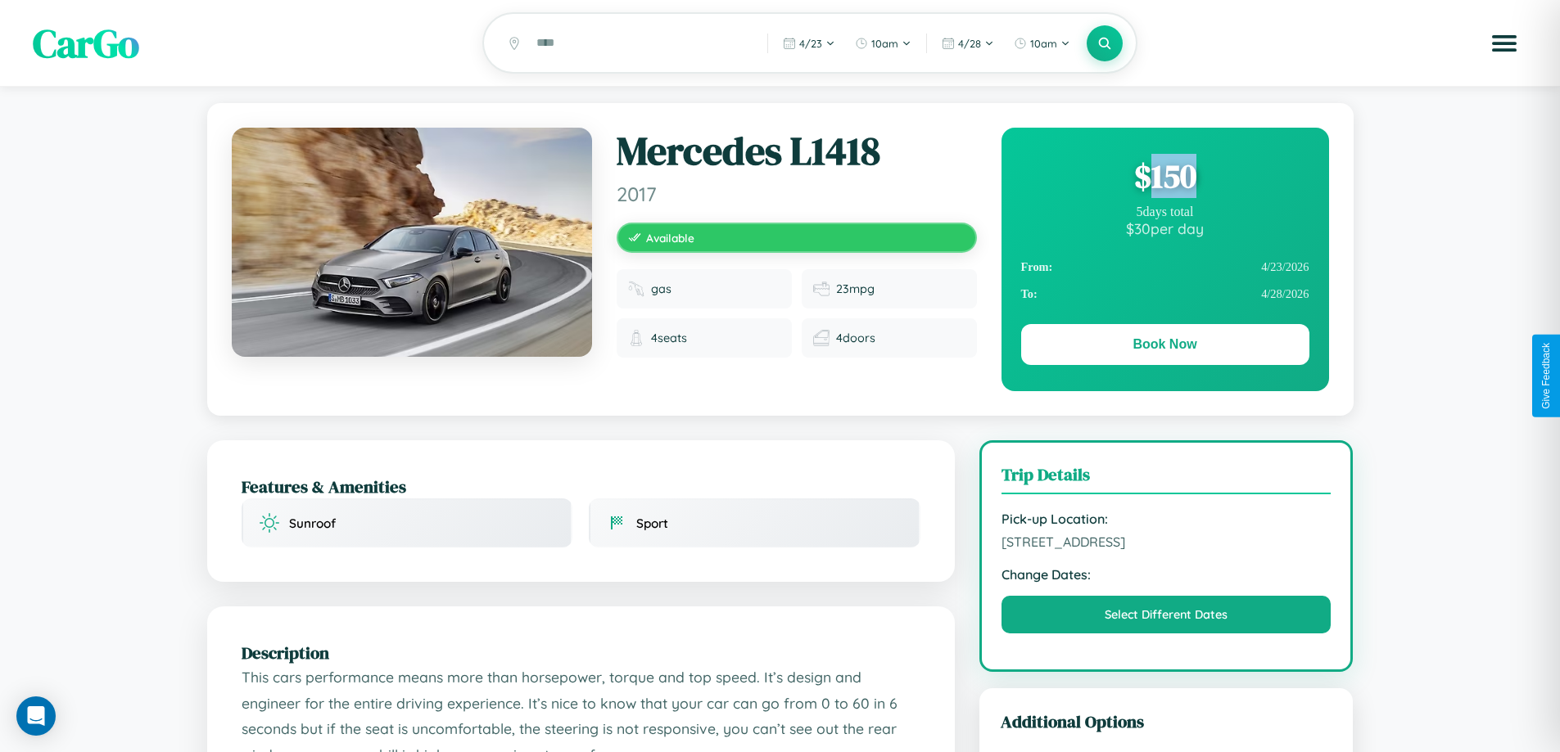
click at [1164, 178] on div "$ 150" at bounding box center [1165, 176] width 288 height 44
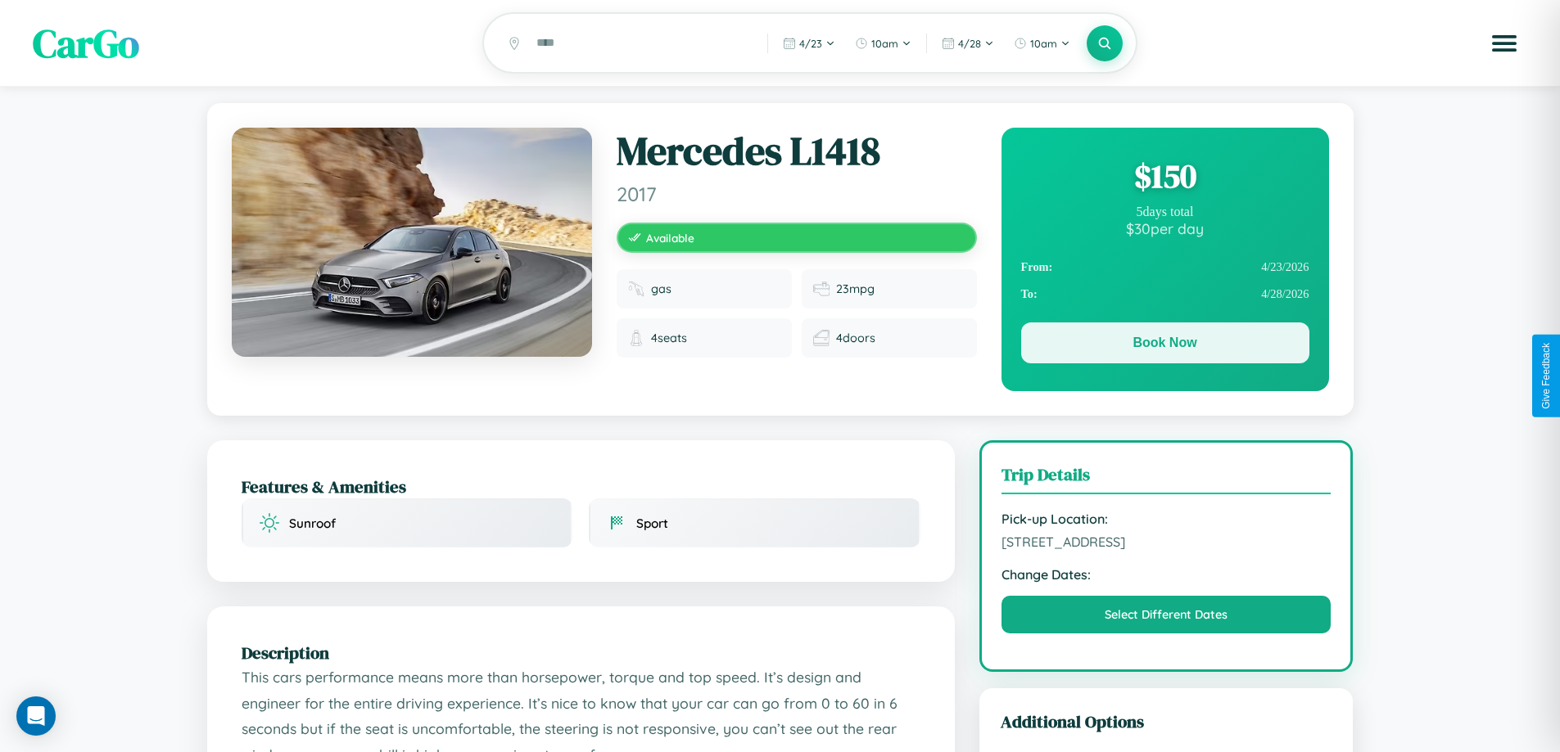
click at [1164, 346] on button "Book Now" at bounding box center [1165, 343] width 288 height 41
